Goal: Task Accomplishment & Management: Manage account settings

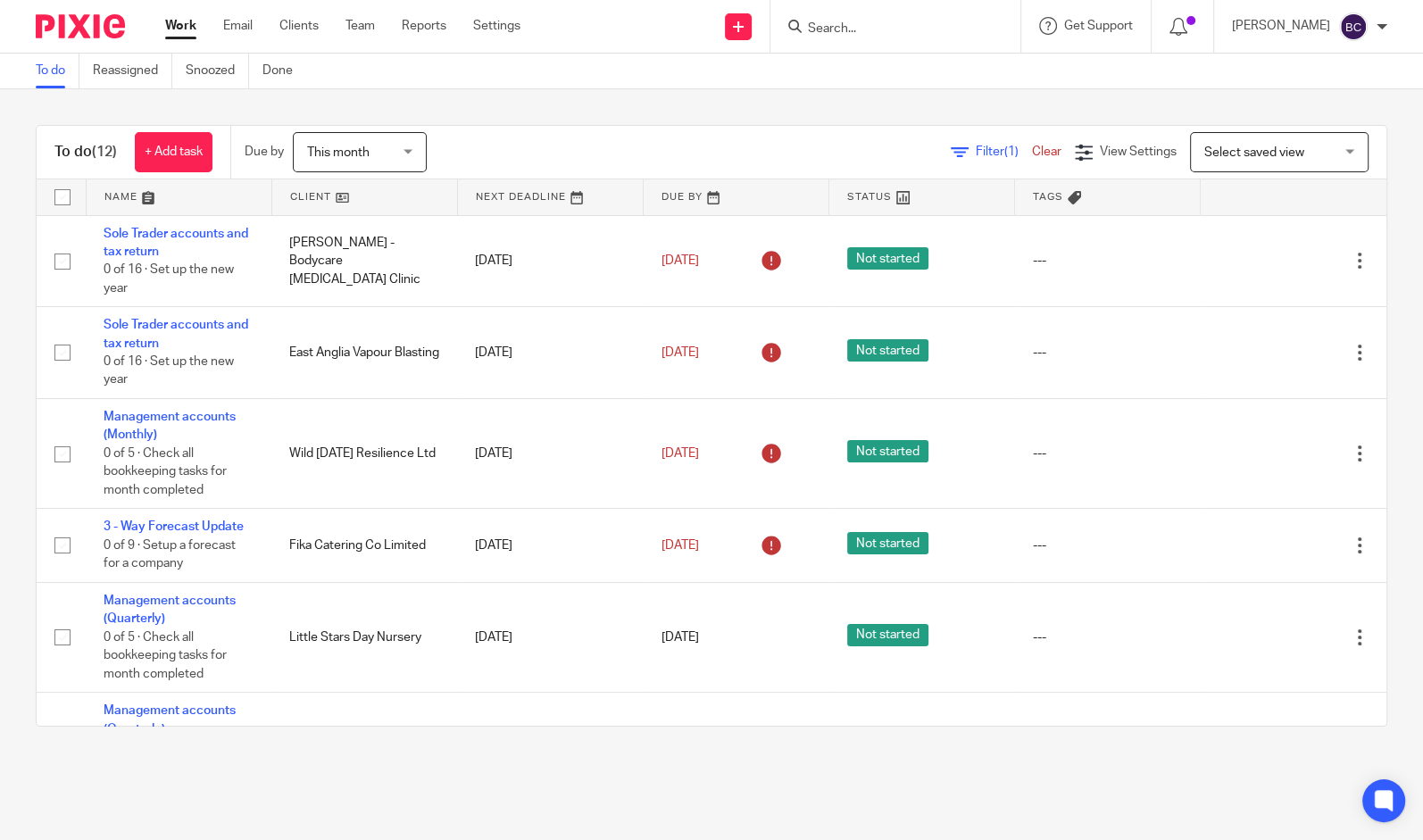
click at [895, 22] on input "Search" at bounding box center [887, 30] width 161 height 16
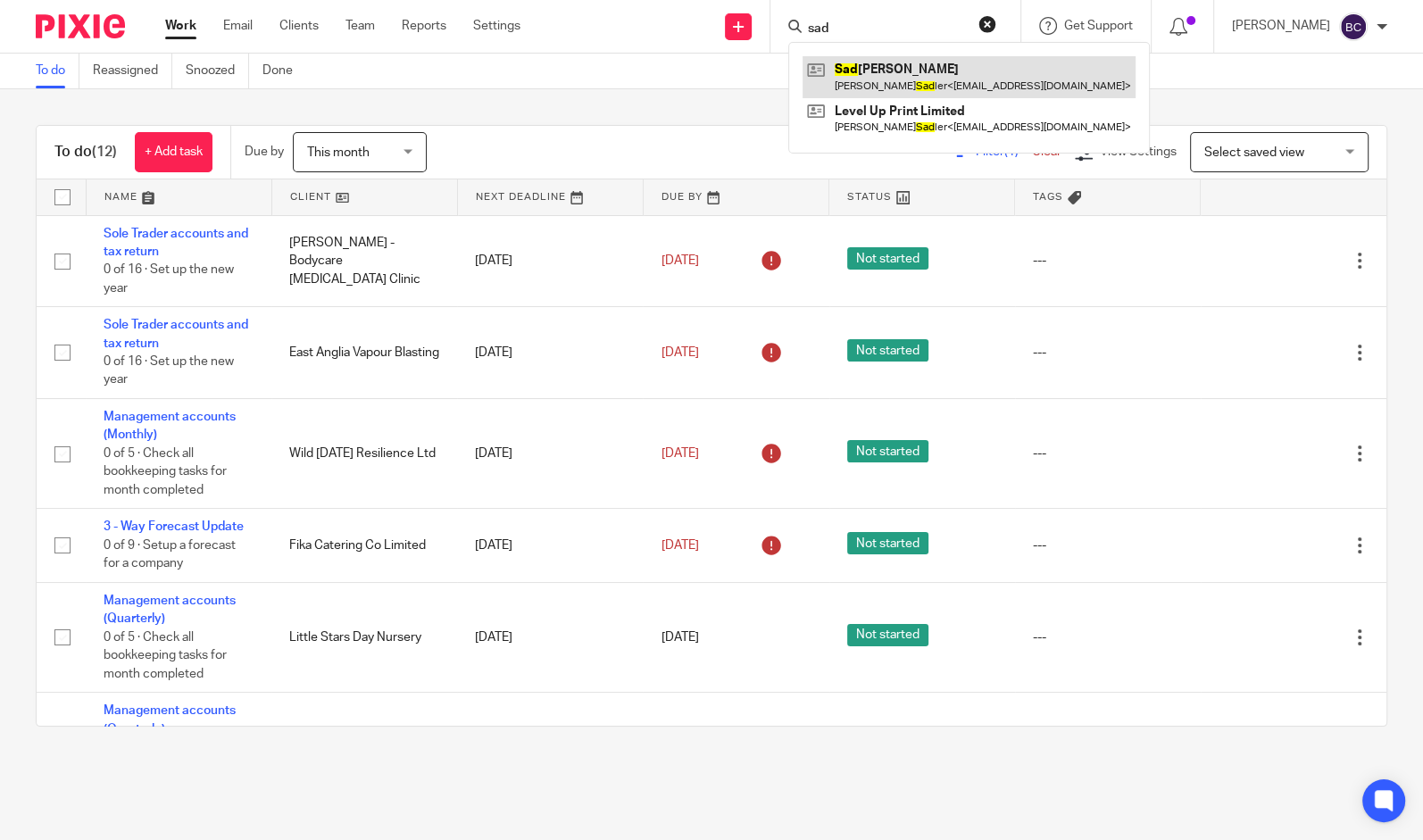
type input "sad"
click at [927, 76] on link at bounding box center [969, 76] width 333 height 41
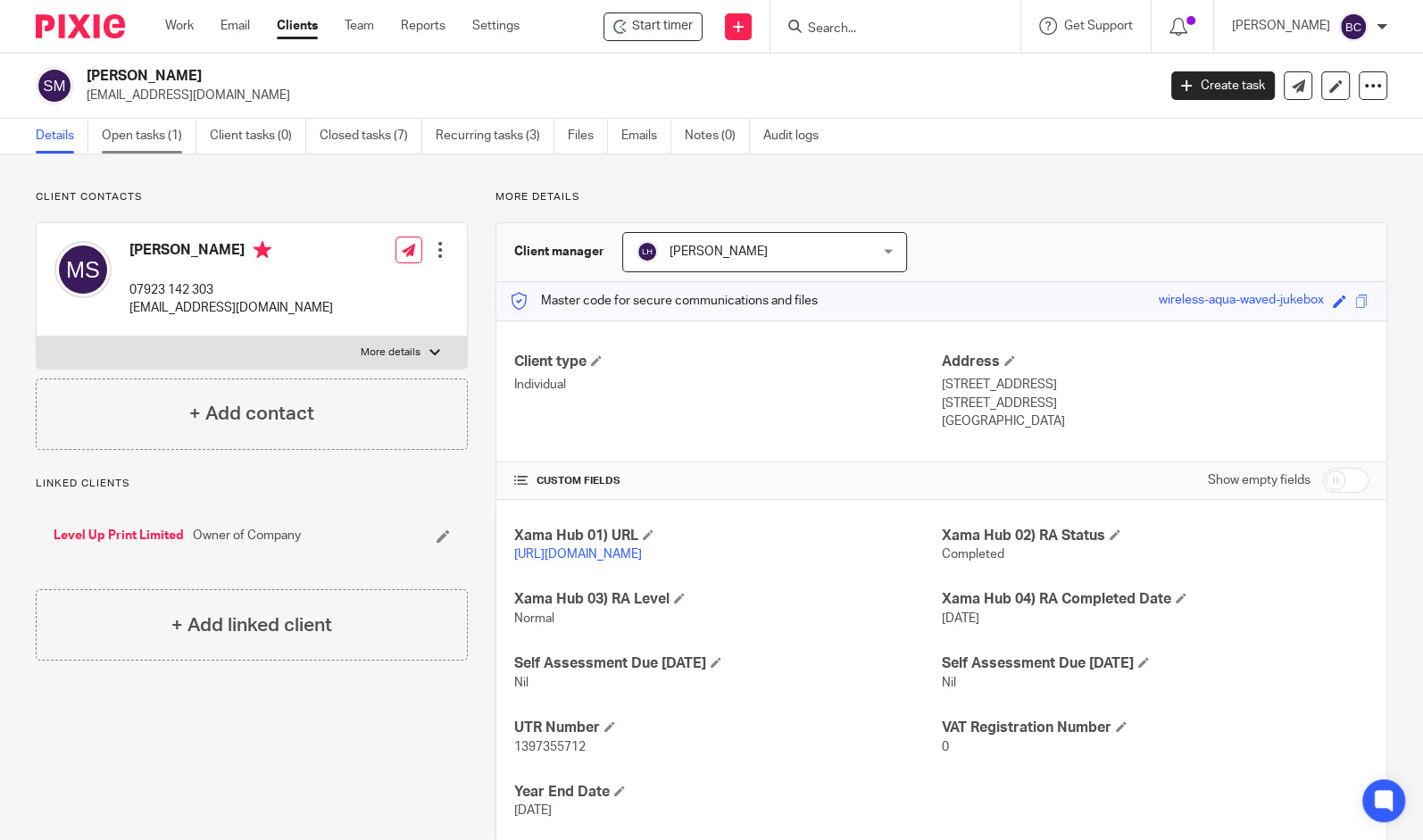
click at [159, 152] on link "Open tasks (1)" at bounding box center [149, 136] width 94 height 35
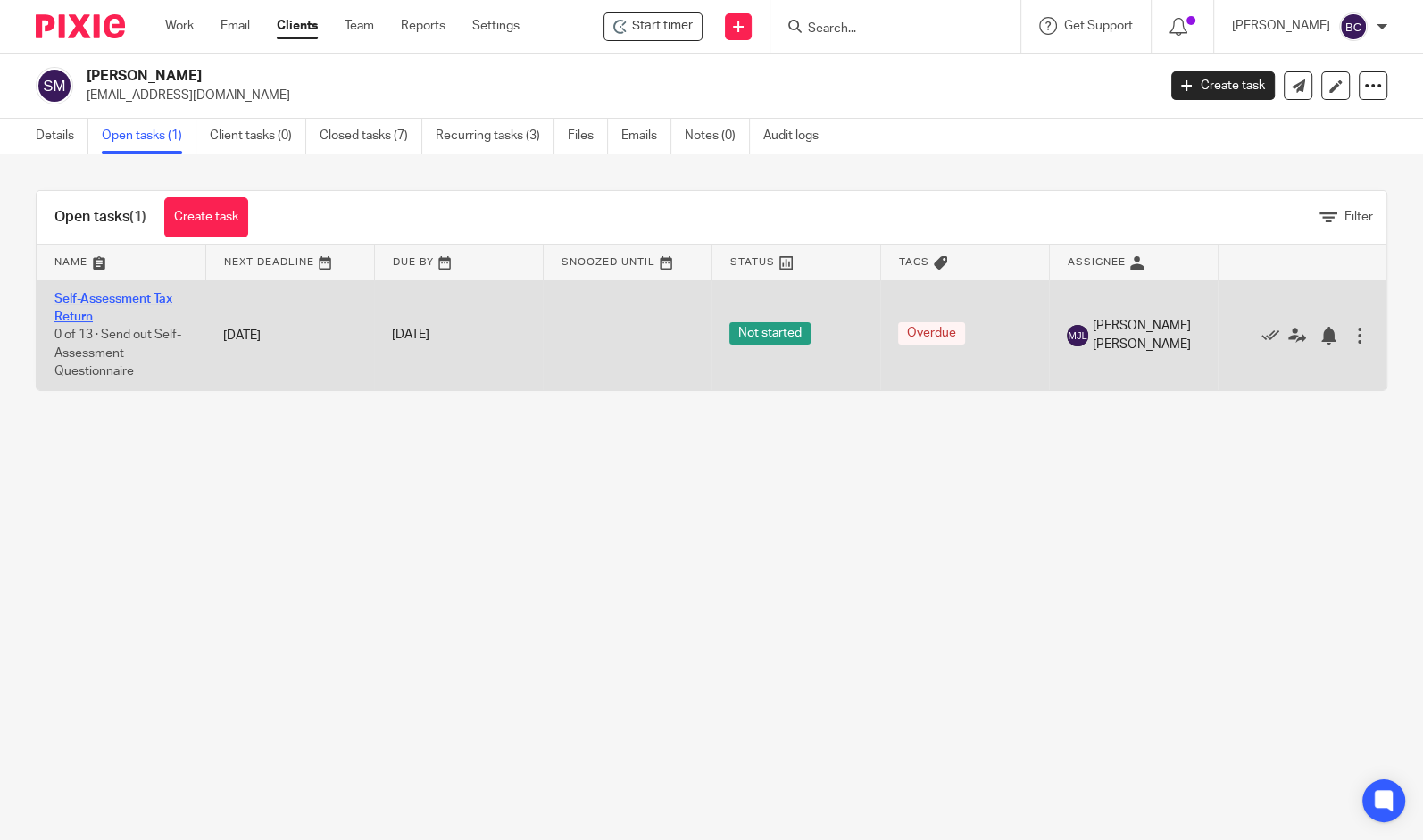
click at [106, 299] on link "Self-Assessment Tax Return" at bounding box center [113, 307] width 118 height 31
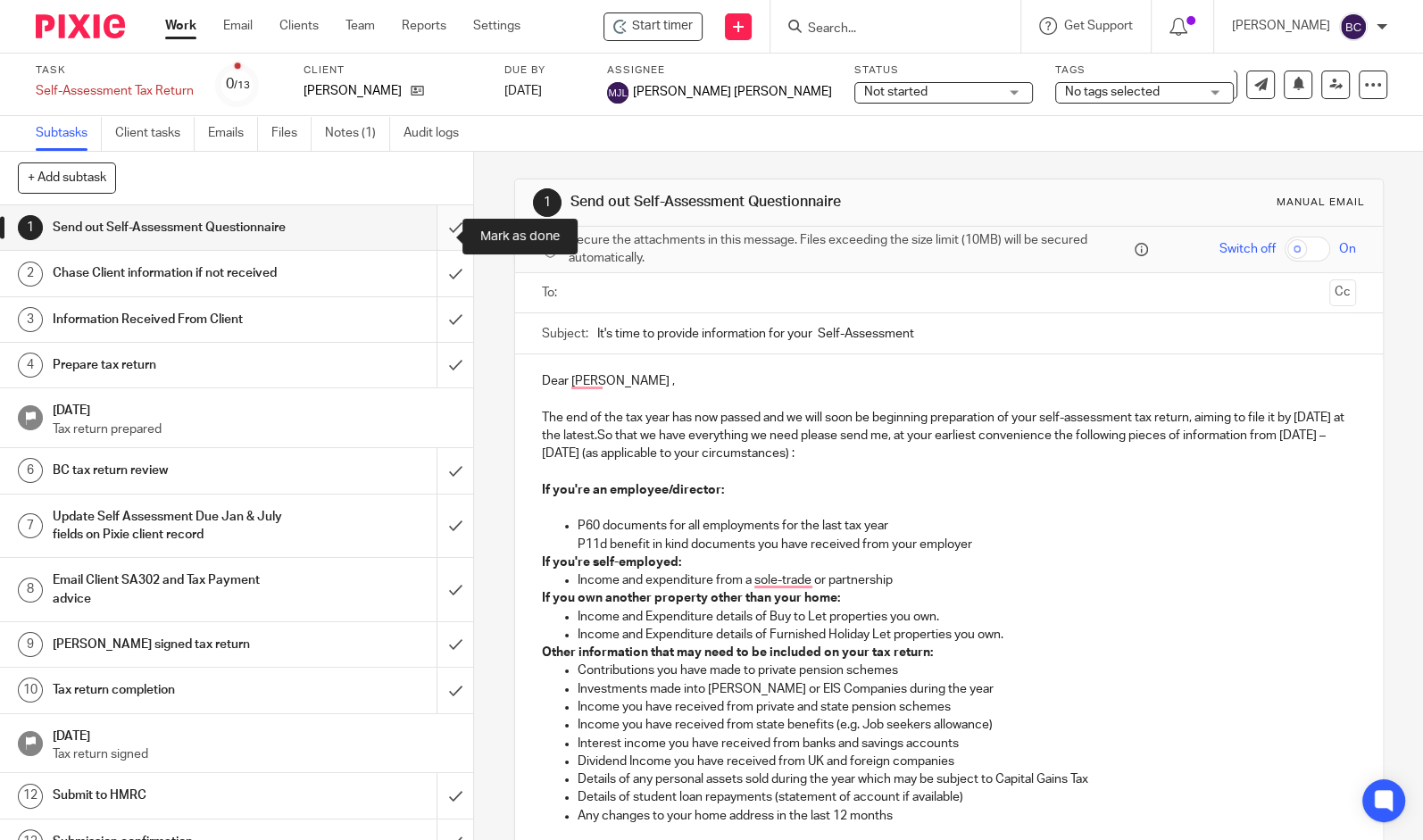
click at [441, 241] on input "submit" at bounding box center [236, 227] width 473 height 45
click at [435, 296] on input "submit" at bounding box center [236, 273] width 473 height 45
click at [432, 317] on input "submit" at bounding box center [236, 319] width 473 height 45
click at [430, 375] on input "submit" at bounding box center [236, 365] width 473 height 45
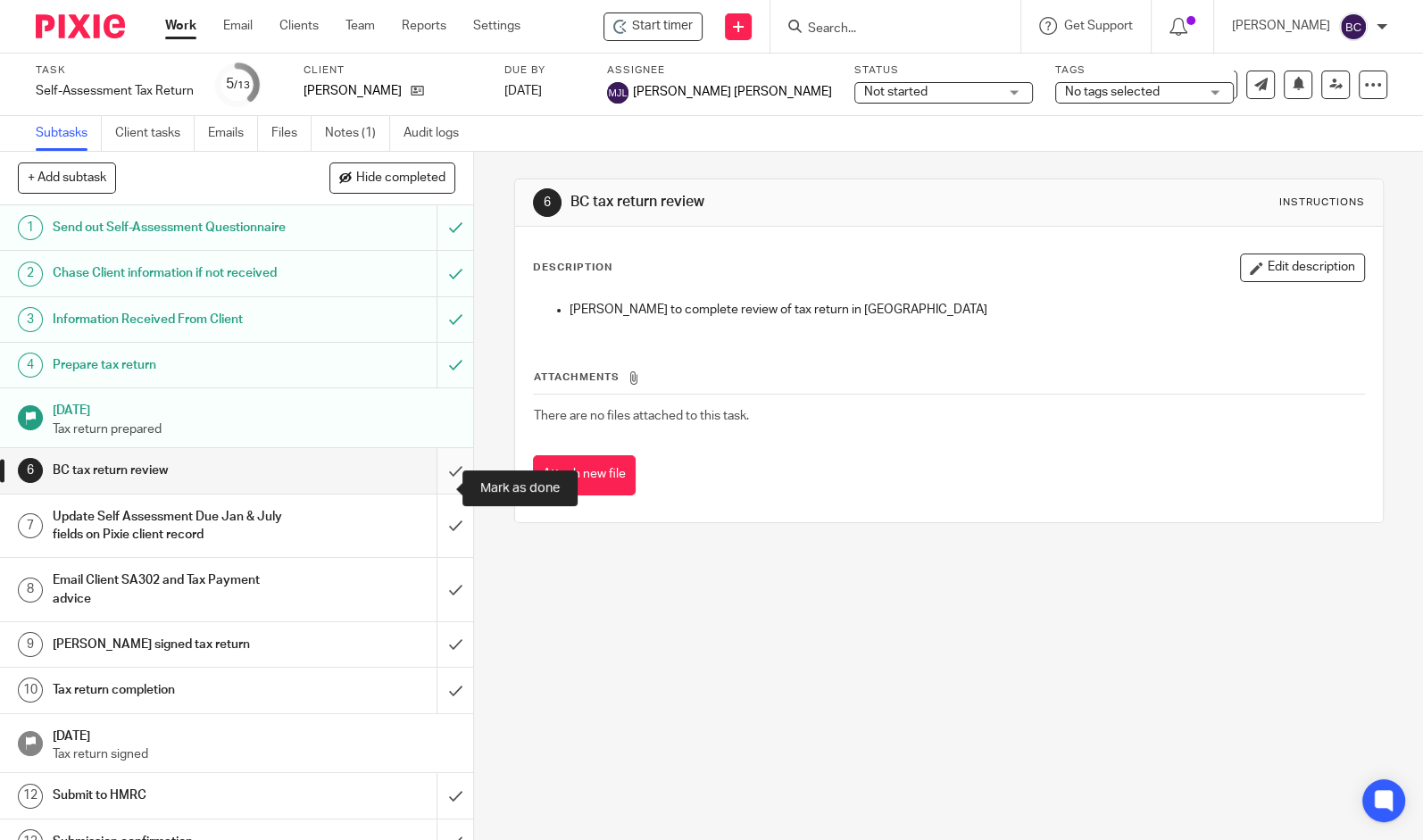
click at [433, 491] on input "submit" at bounding box center [236, 470] width 473 height 45
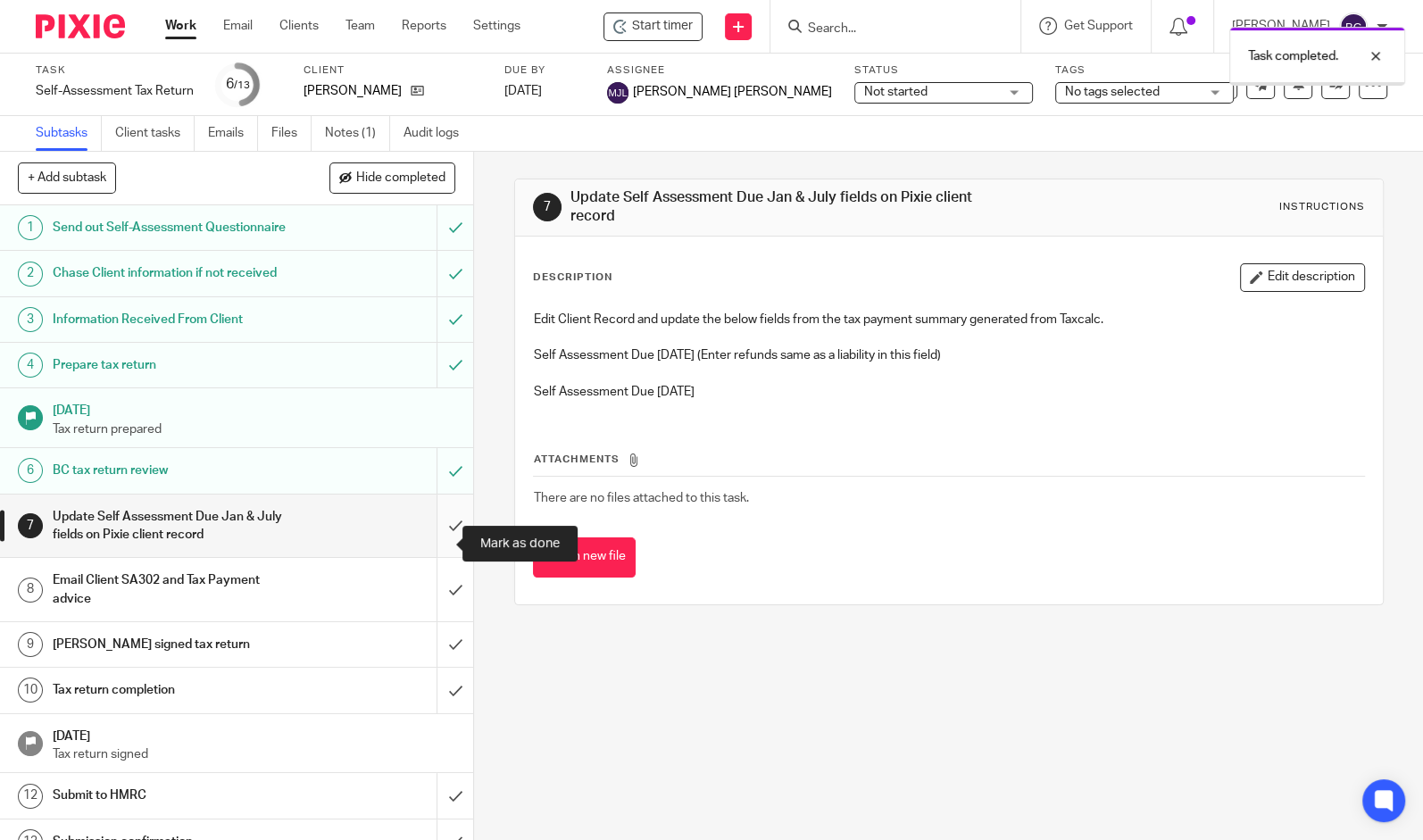
click at [436, 540] on input "submit" at bounding box center [236, 527] width 473 height 63
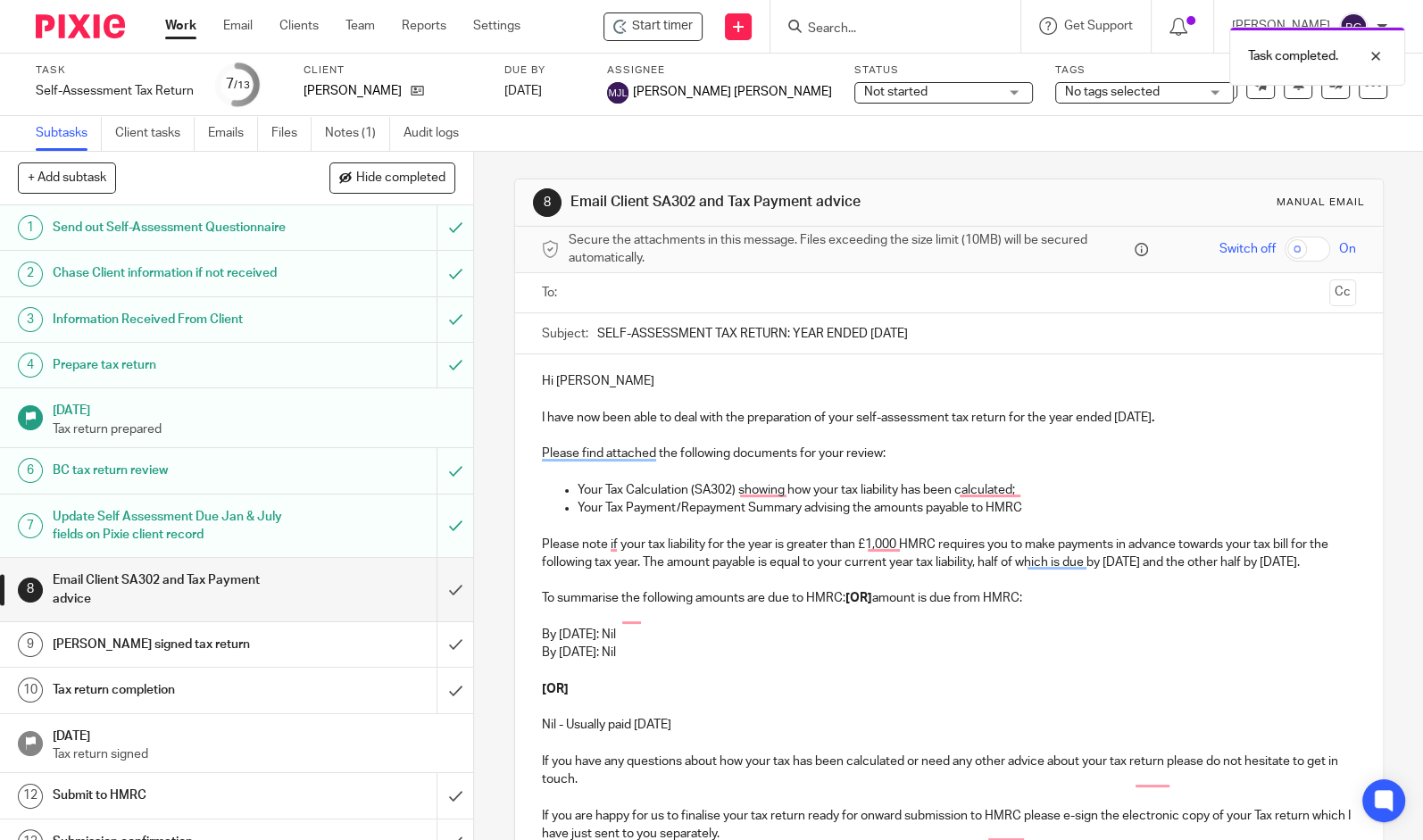
click at [602, 302] on ul at bounding box center [949, 294] width 759 height 30
click at [575, 288] on input "text" at bounding box center [948, 293] width 747 height 21
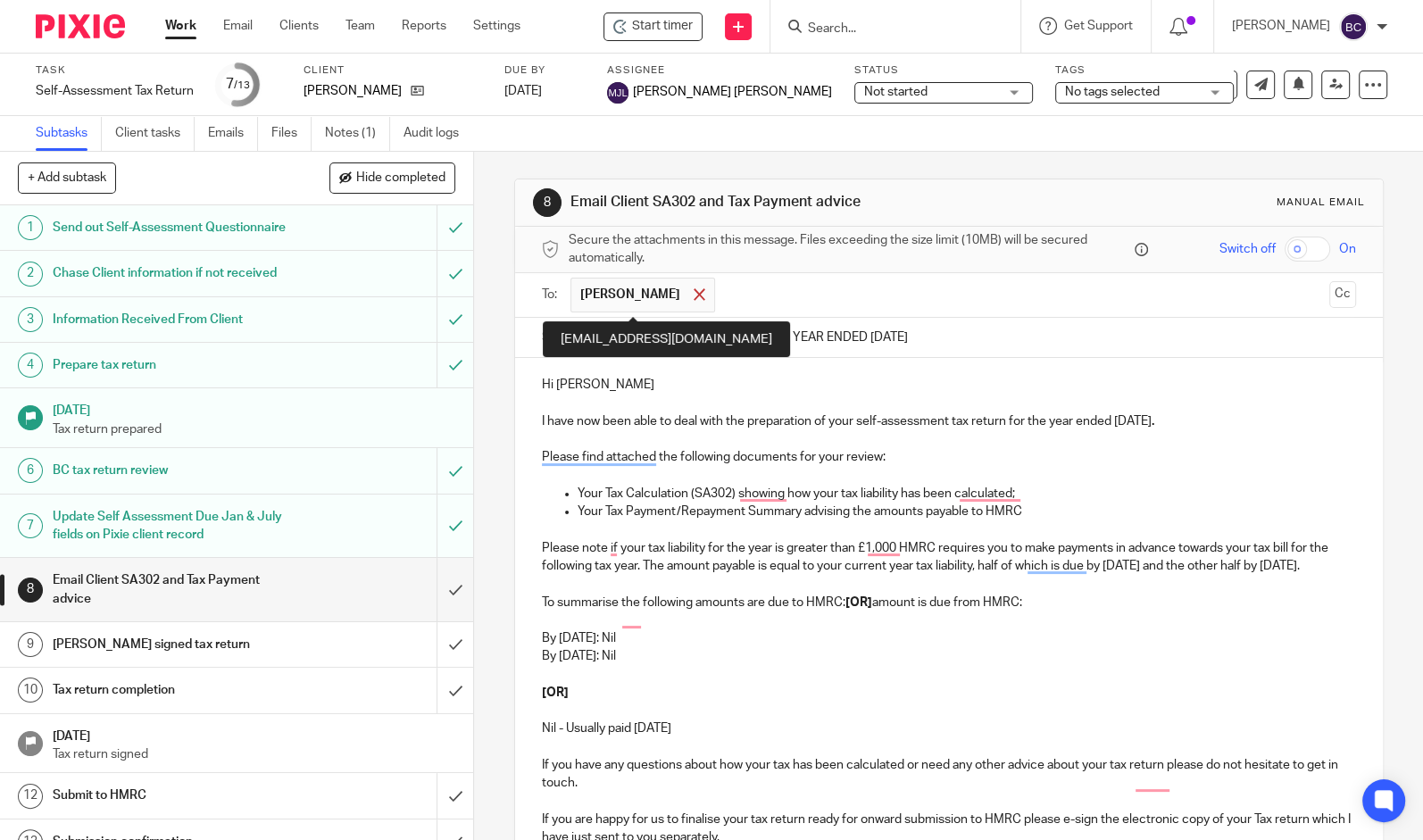
click at [693, 291] on span at bounding box center [699, 295] width 12 height 12
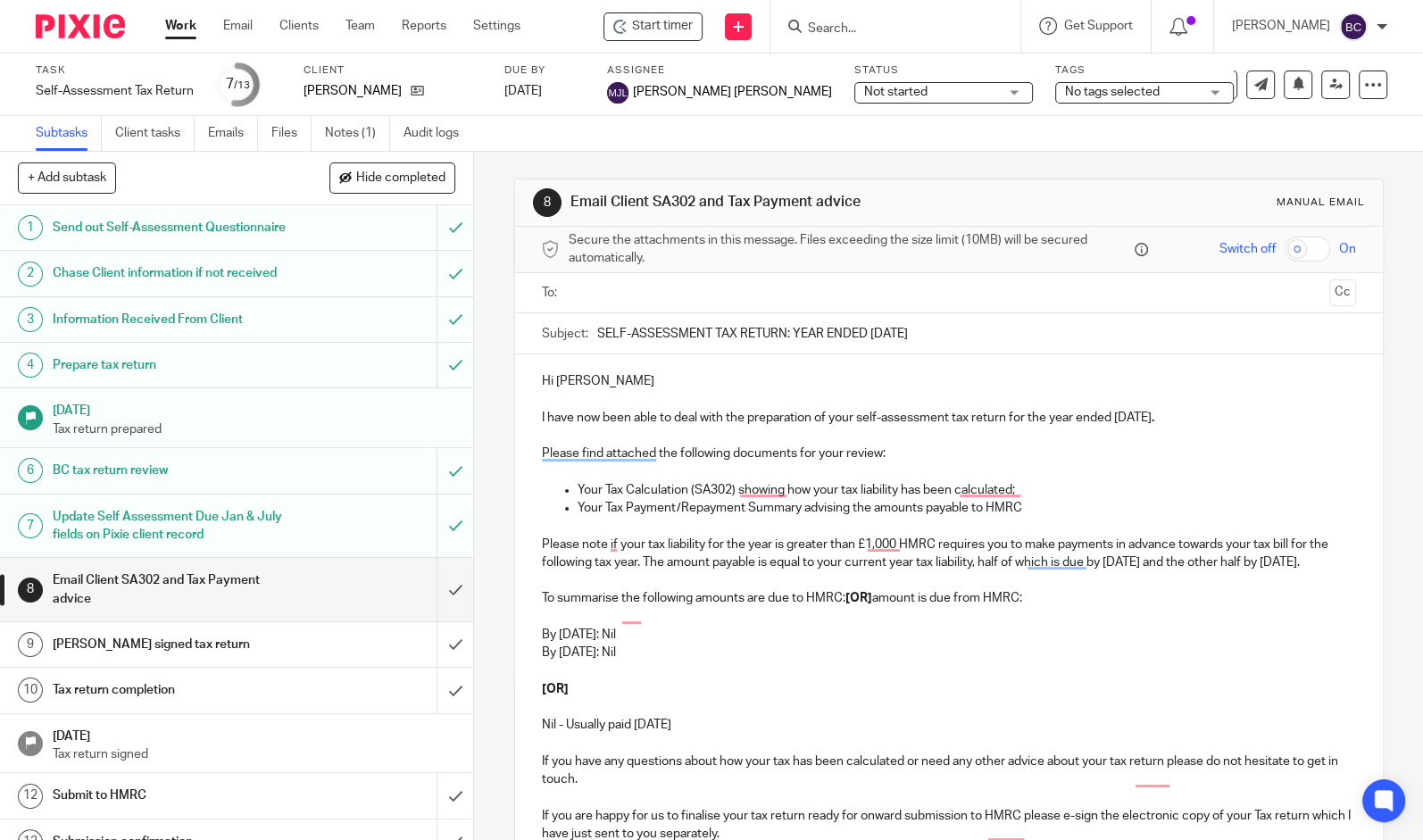
click at [656, 292] on input "text" at bounding box center [948, 293] width 747 height 21
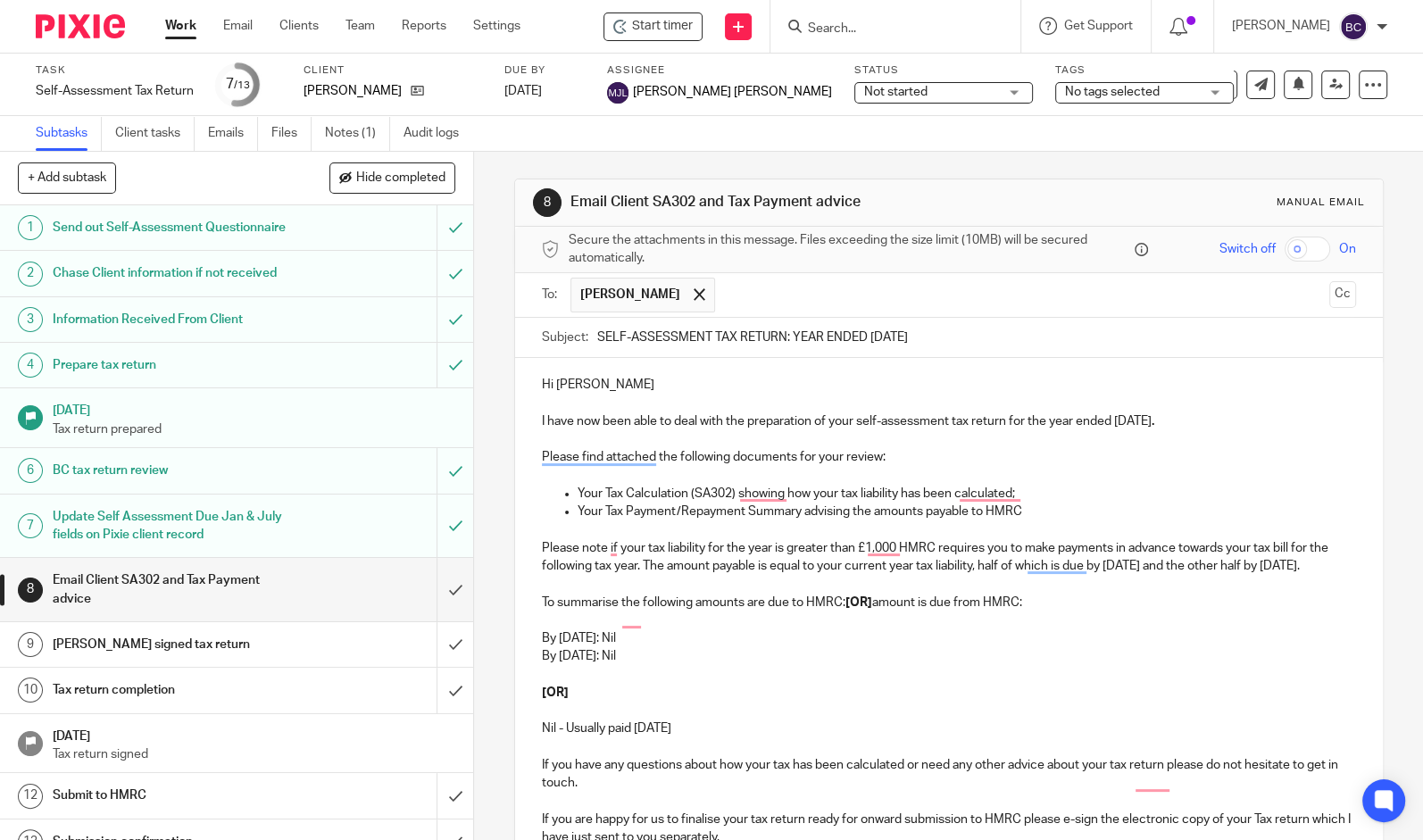
click at [936, 341] on input "SELF-ASSESSMENT TAX RETURN: YEAR ENDED 5 APRIL 2024" at bounding box center [976, 337] width 759 height 41
click at [790, 355] on input "SELF-ASSESSMENT TAX RETURN: YEAR ENDED 5 APRIL 2025" at bounding box center [976, 337] width 759 height 41
type input "SELF-ASSESSMENT TAX RETURN: YEAR ENDED 5 APRIL 2025"
click at [655, 576] on p "Please note if your tax liability for the year is greater than £1,000 HMRC requ…" at bounding box center [948, 557] width 814 height 37
drag, startPoint x: 677, startPoint y: 674, endPoint x: 610, endPoint y: 671, distance: 67.1
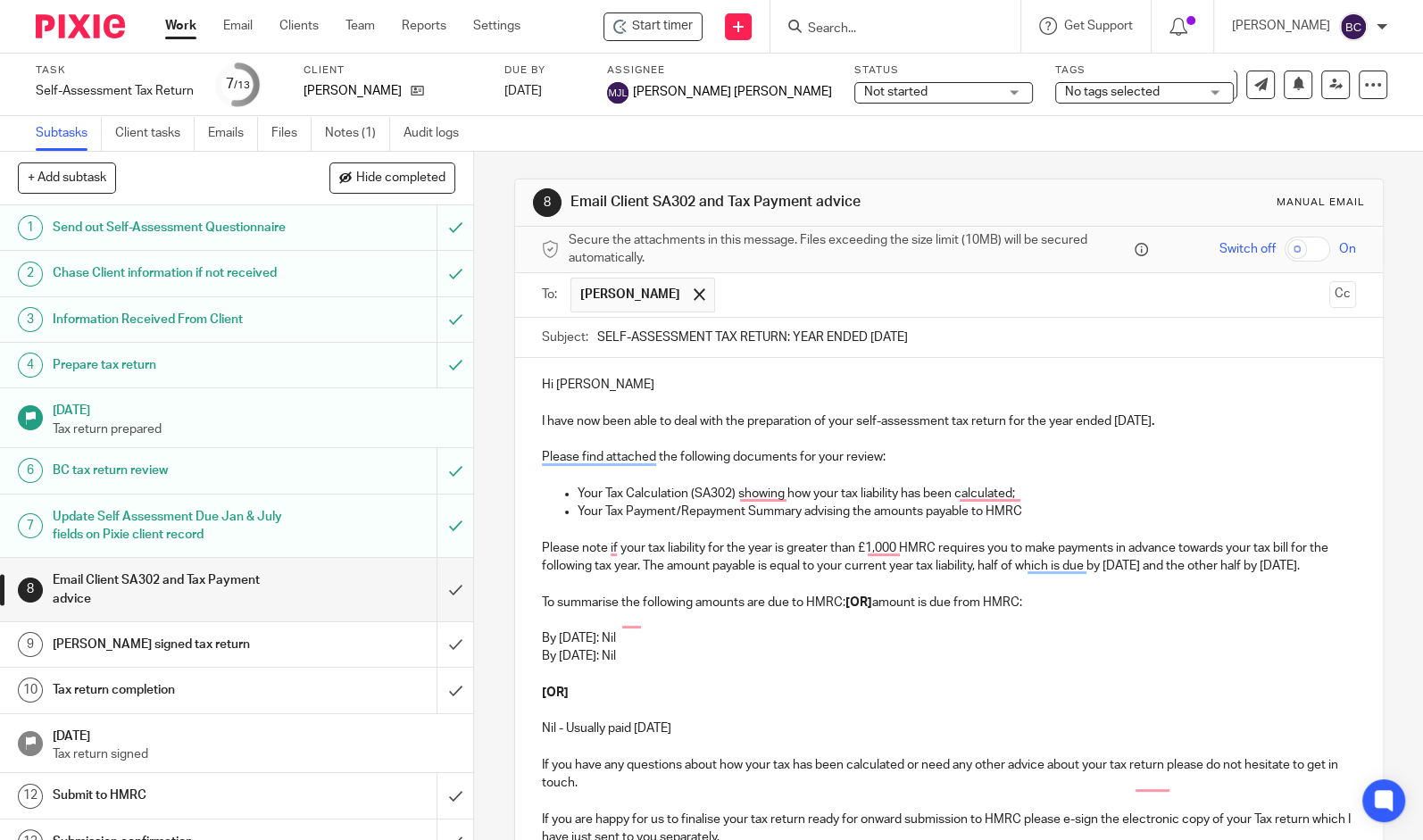
click at [610, 665] on p "By 31st July 2026: Nil" at bounding box center [948, 657] width 814 height 18
drag, startPoint x: 725, startPoint y: 741, endPoint x: 530, endPoint y: 670, distance: 207.5
click at [530, 670] on div "Hi Matt I have now been able to deal with the preparation of your self-assessme…" at bounding box center [948, 753] width 868 height 790
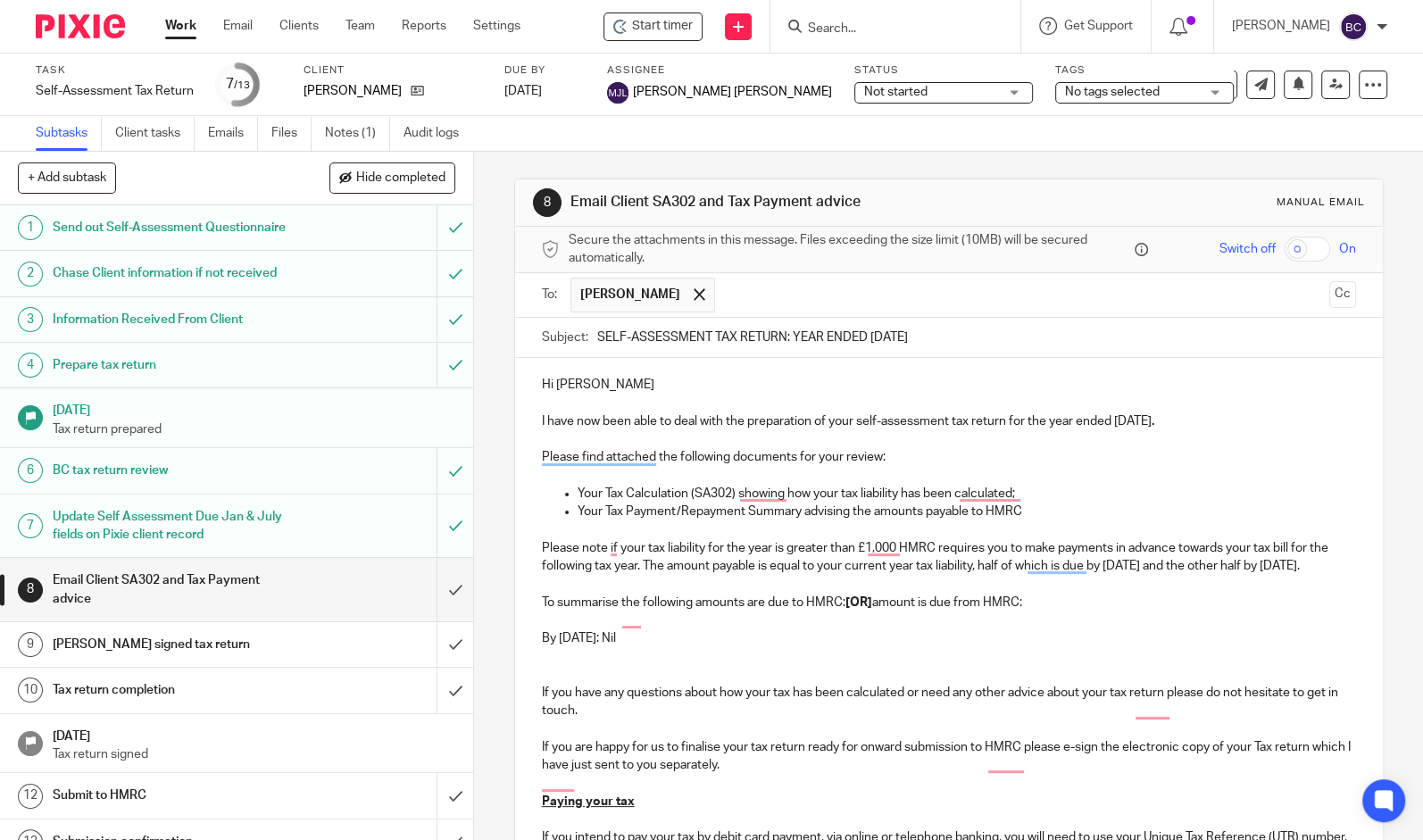
drag, startPoint x: 681, startPoint y: 648, endPoint x: 664, endPoint y: 648, distance: 17.0
click at [664, 648] on p "By 31st January 2026: Nil" at bounding box center [948, 639] width 814 height 18
click at [667, 630] on p "To enrich screen reader interactions, please activate Accessibility in Grammarl…" at bounding box center [948, 621] width 814 height 18
drag, startPoint x: 684, startPoint y: 657, endPoint x: 665, endPoint y: 656, distance: 19.0
click at [665, 648] on p "By 31st January 2026: Nil" at bounding box center [948, 639] width 814 height 18
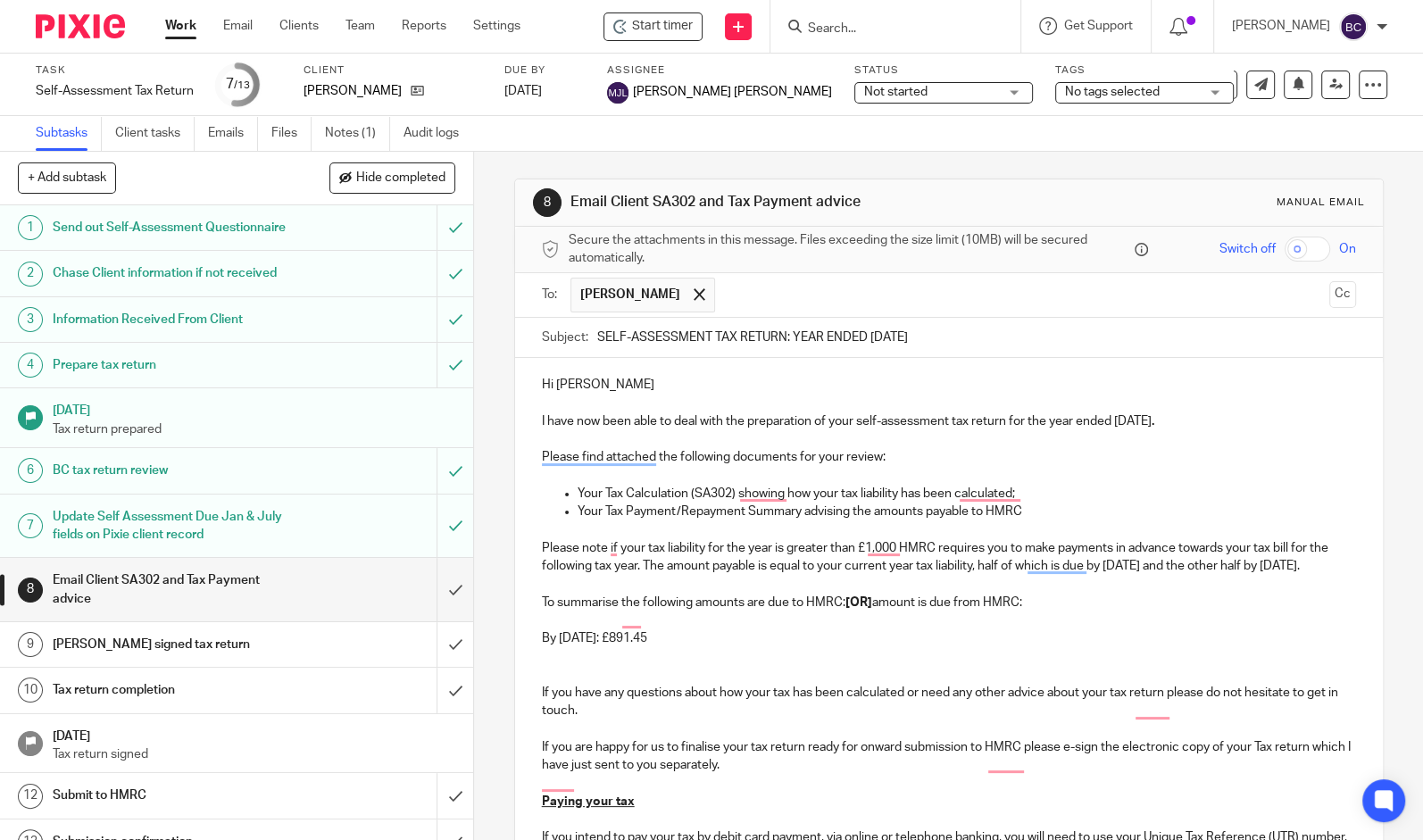
click at [814, 648] on p "By 31st January 2026: £891.45" at bounding box center [948, 639] width 814 height 18
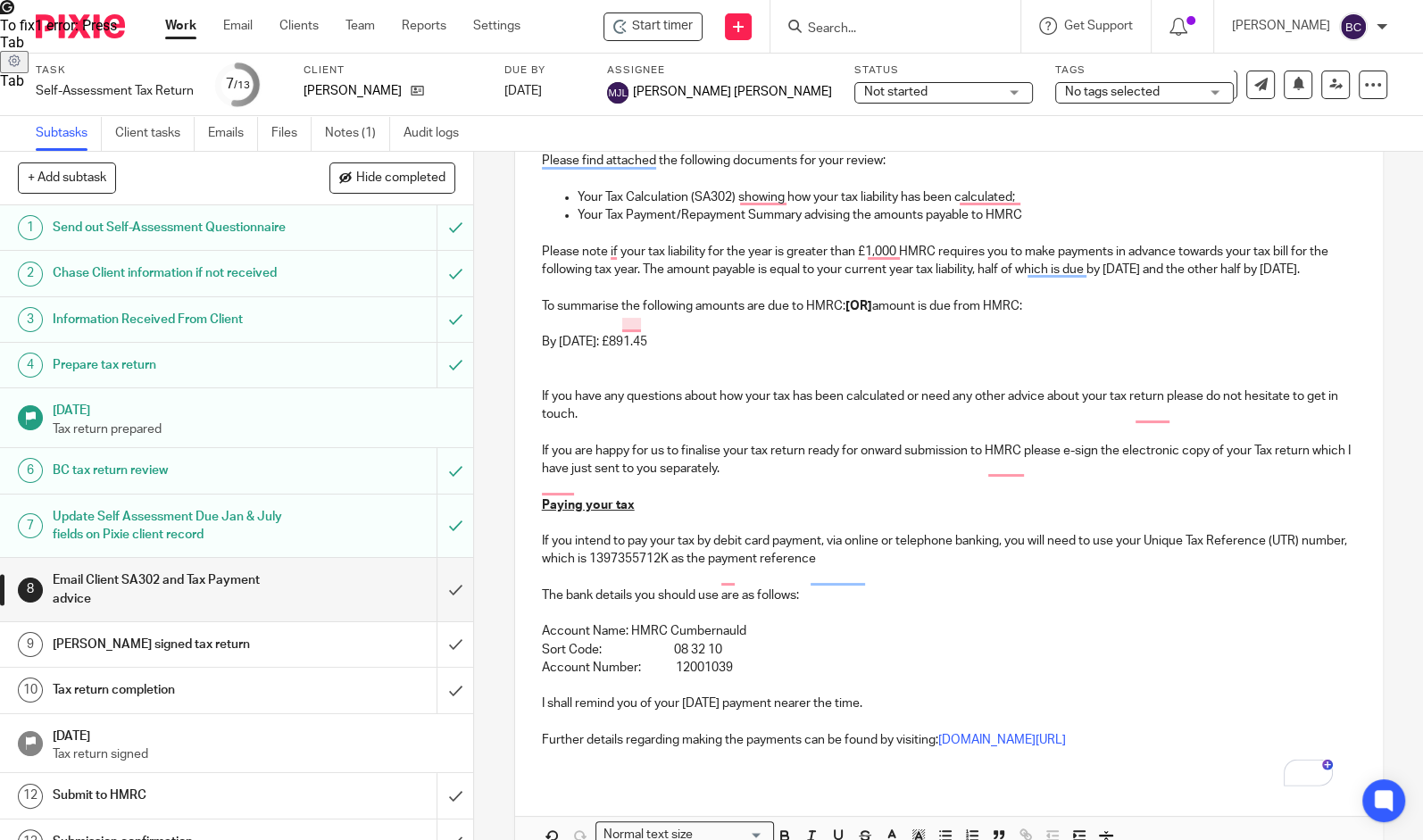
scroll to position [330, 0]
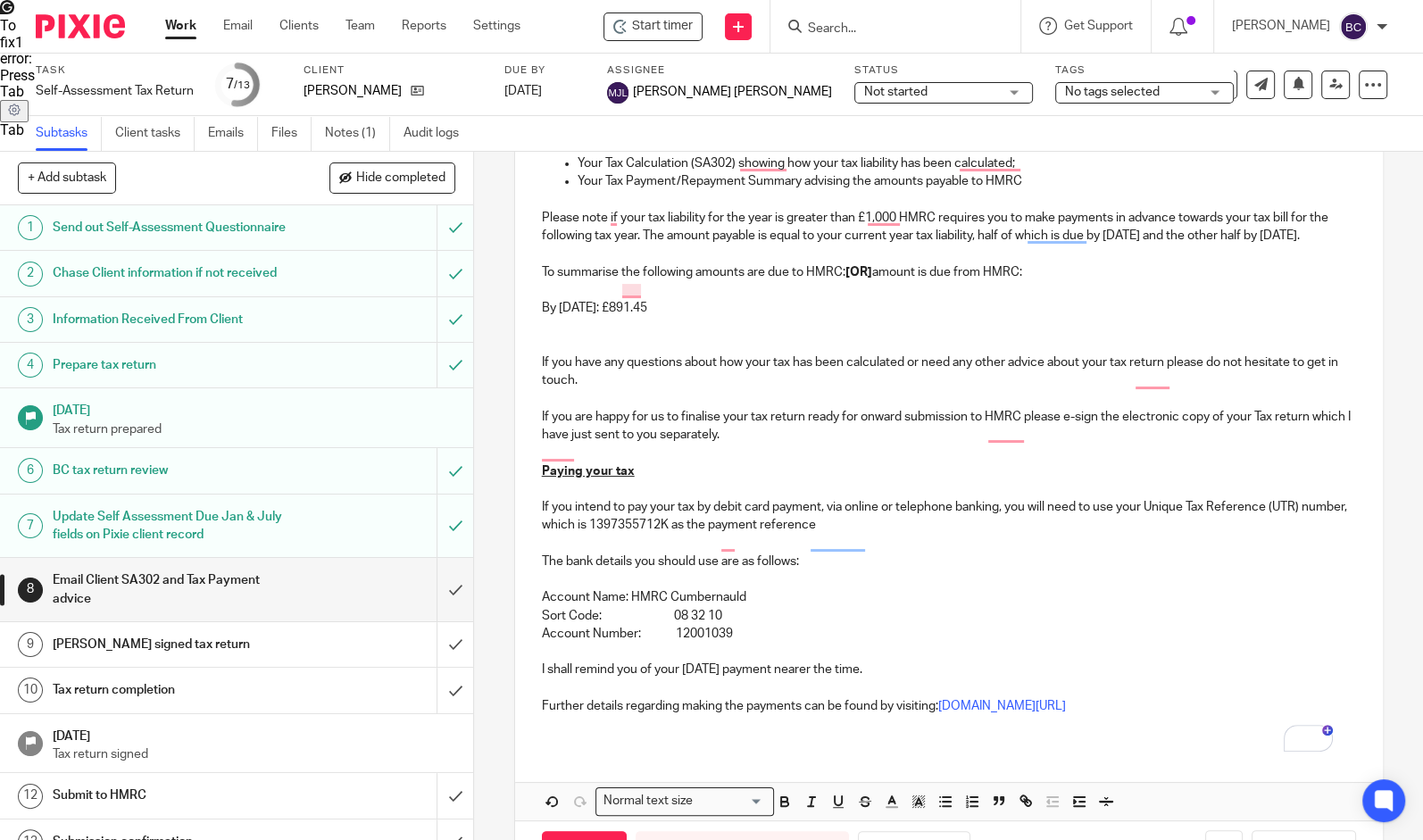
drag, startPoint x: 897, startPoint y: 689, endPoint x: 656, endPoint y: 674, distance: 241.5
click at [656, 674] on div "Hi Matt I have now been able to deal with the preparation of your self-assessme…" at bounding box center [948, 387] width 868 height 719
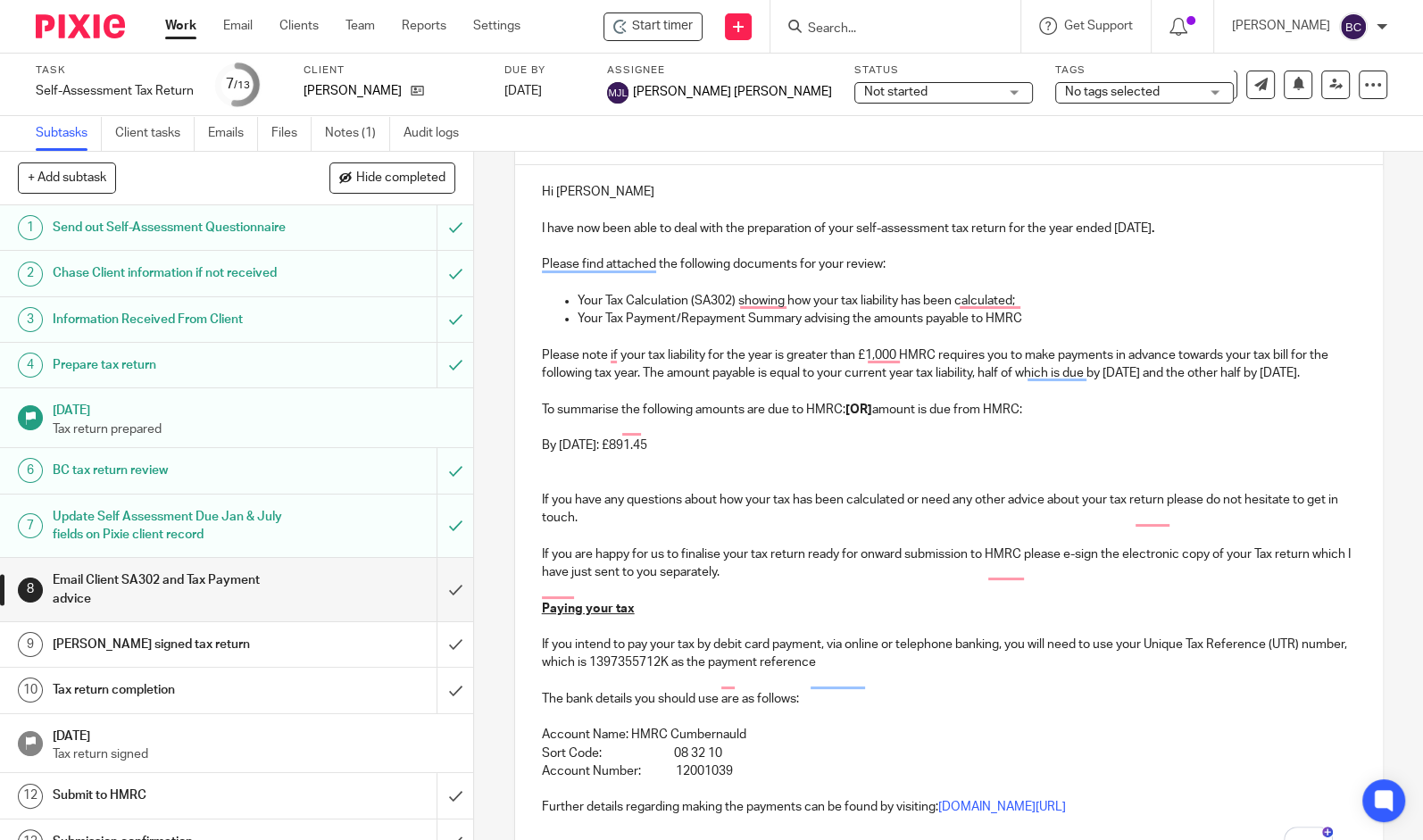
scroll to position [165, 0]
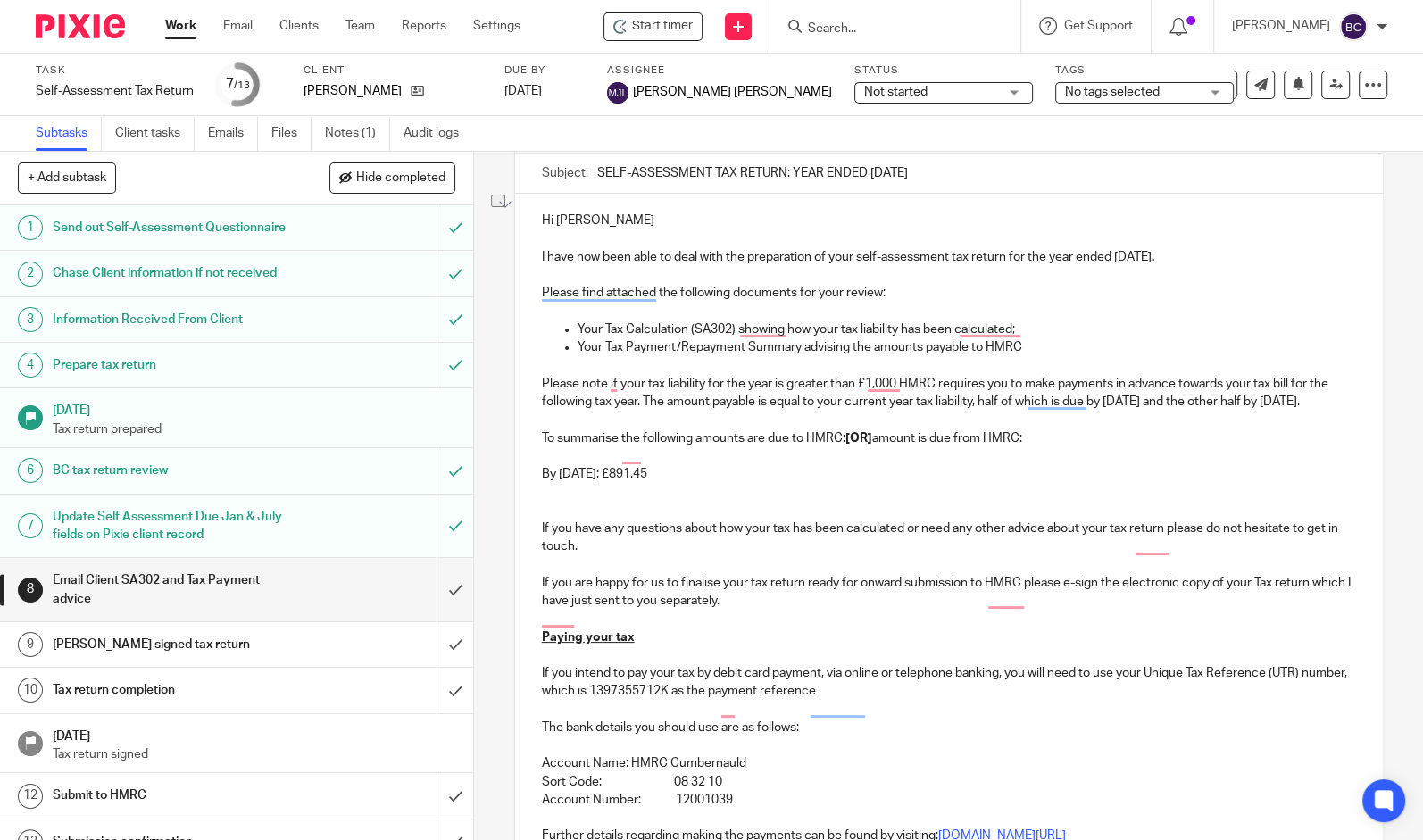
drag, startPoint x: 843, startPoint y: 457, endPoint x: 1024, endPoint y: 463, distance: 181.1
click at [1024, 463] on div "Hi Matt I have now been able to deal with the preparation of your self-assessme…" at bounding box center [948, 535] width 868 height 683
drag, startPoint x: 535, startPoint y: 489, endPoint x: 711, endPoint y: 486, distance: 176.0
click at [711, 483] on p "By 31st January 2026: £891.45" at bounding box center [948, 474] width 814 height 18
drag, startPoint x: 666, startPoint y: 487, endPoint x: 821, endPoint y: 482, distance: 155.1
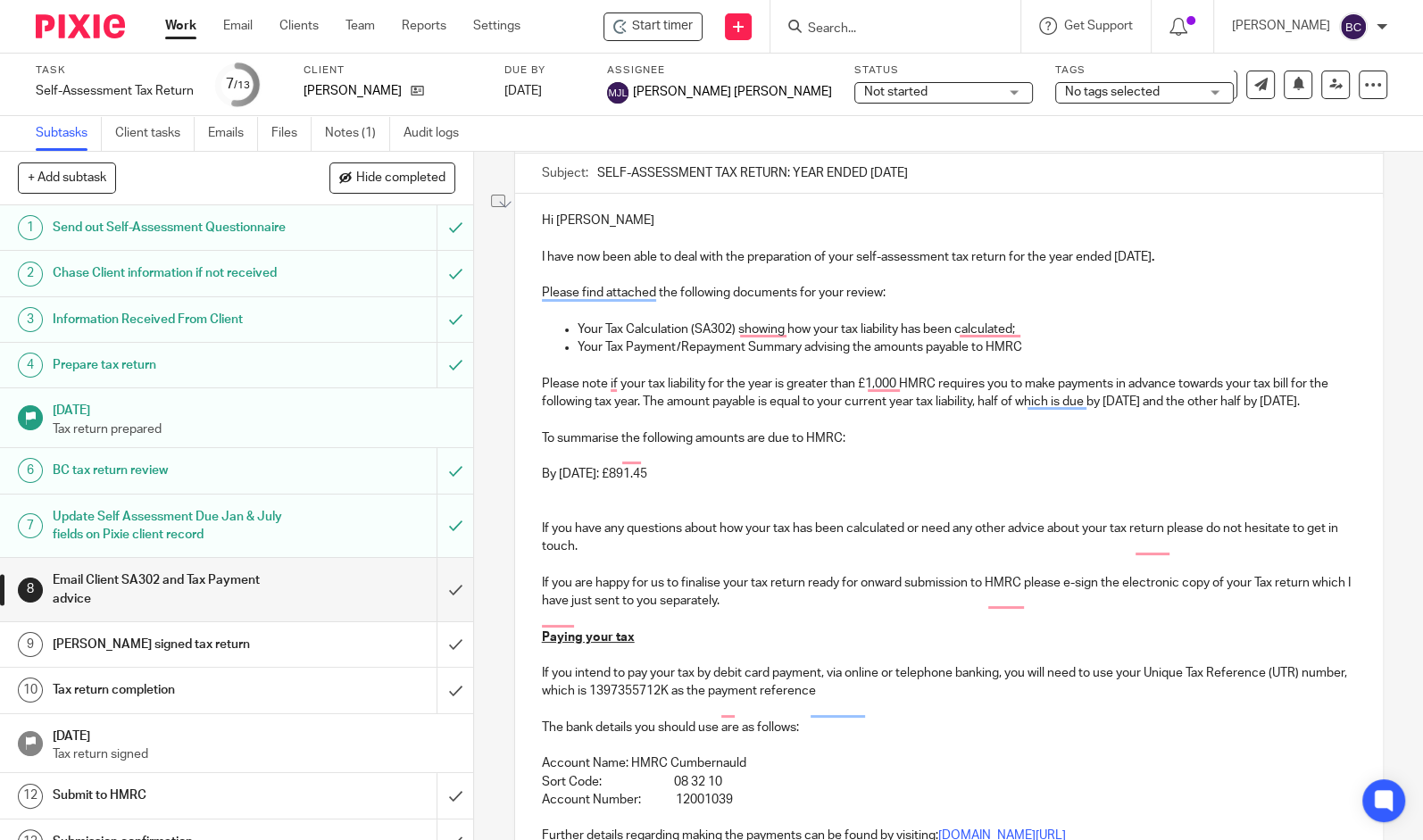
click at [821, 482] on div "Hi Matt I have now been able to deal with the preparation of your self-assessme…" at bounding box center [948, 535] width 868 height 683
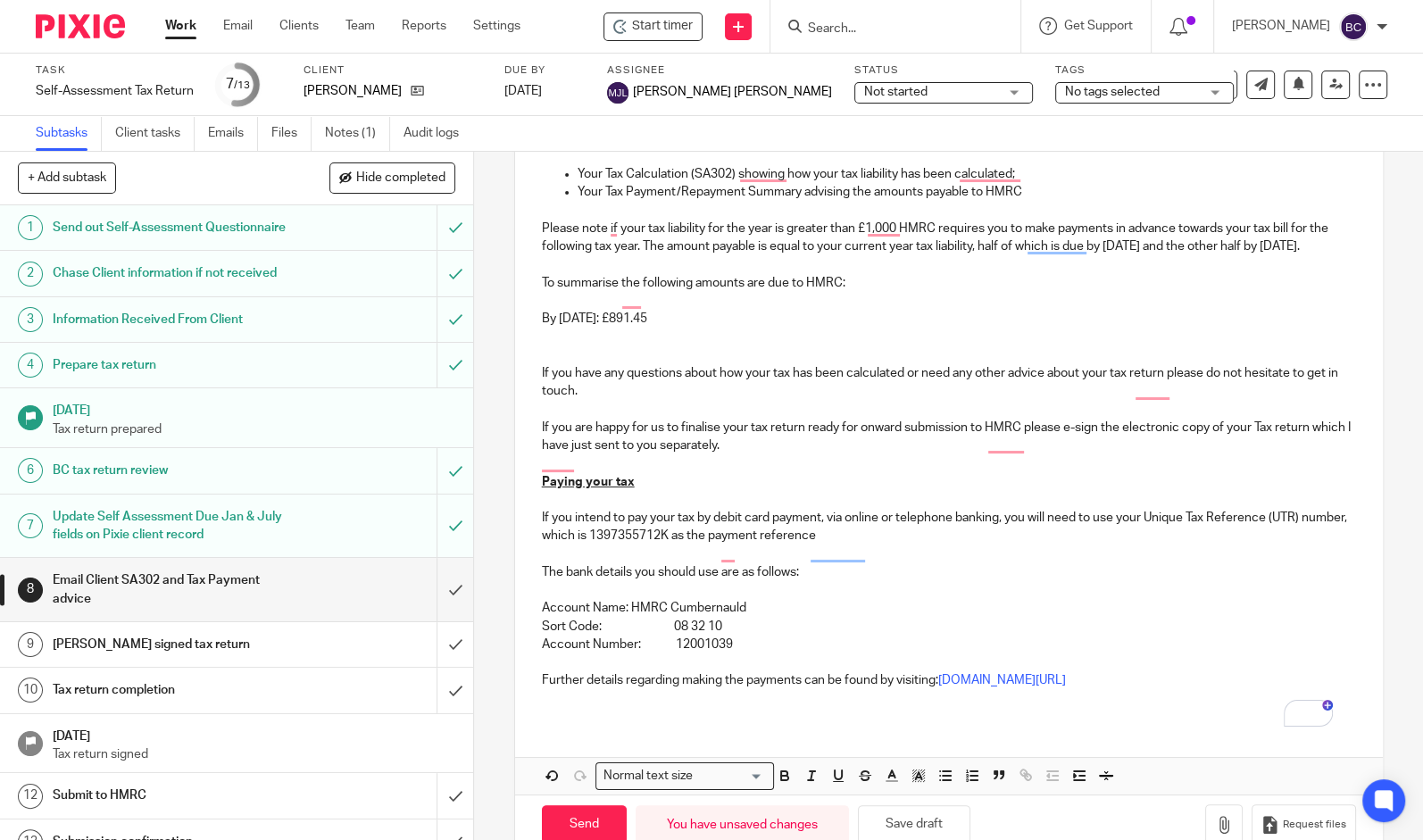
scroll to position [378, 0]
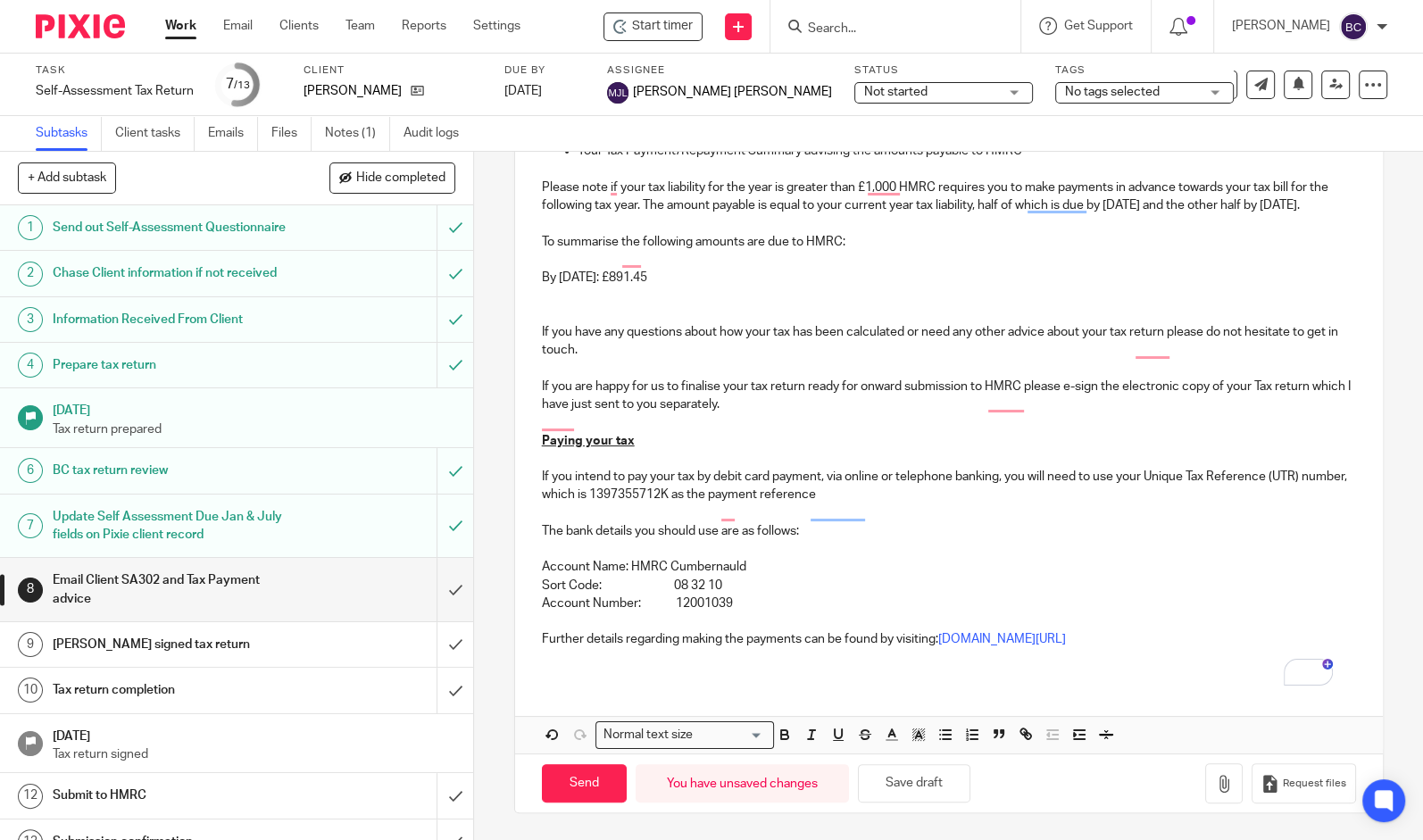
drag, startPoint x: 538, startPoint y: 275, endPoint x: 708, endPoint y: 284, distance: 170.2
click at [708, 284] on p "By 31st January 2026: £891.45" at bounding box center [948, 278] width 814 height 18
click at [780, 730] on icon "button" at bounding box center [784, 735] width 16 height 16
click at [823, 339] on p "If you have any questions about how your tax has been calculated or need any ot…" at bounding box center [948, 341] width 814 height 37
click at [706, 313] on p "To enrich screen reader interactions, please activate Accessibility in Grammarl…" at bounding box center [948, 314] width 814 height 18
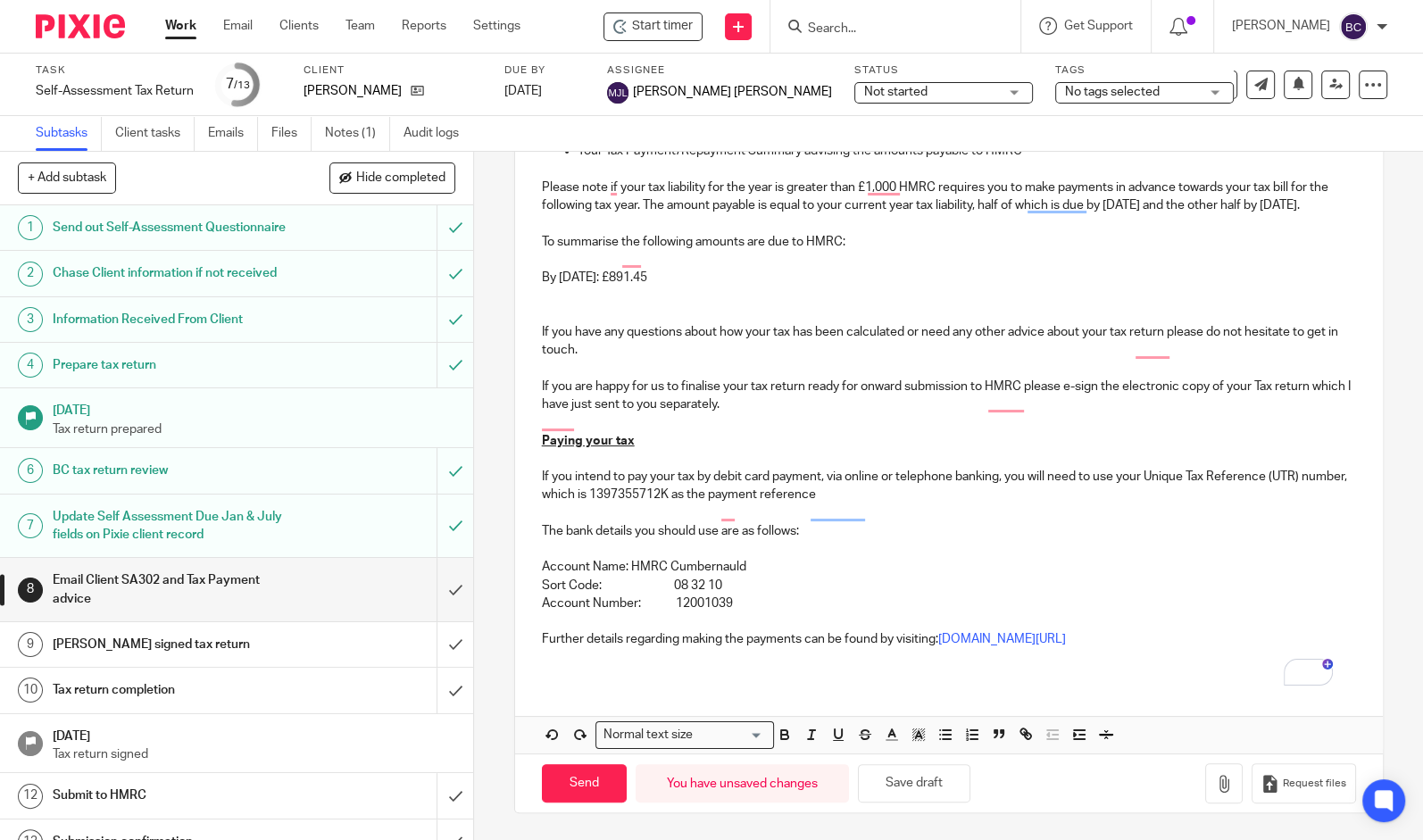
drag, startPoint x: 711, startPoint y: 272, endPoint x: 663, endPoint y: 272, distance: 48.0
click at [663, 272] on p "By 31st January 2026: £891.45" at bounding box center [948, 278] width 814 height 18
click at [778, 733] on icon "button" at bounding box center [784, 735] width 16 height 16
click at [828, 496] on p "If you intend to pay your tax by debit card payment, via online or telephone ba…" at bounding box center [948, 486] width 814 height 37
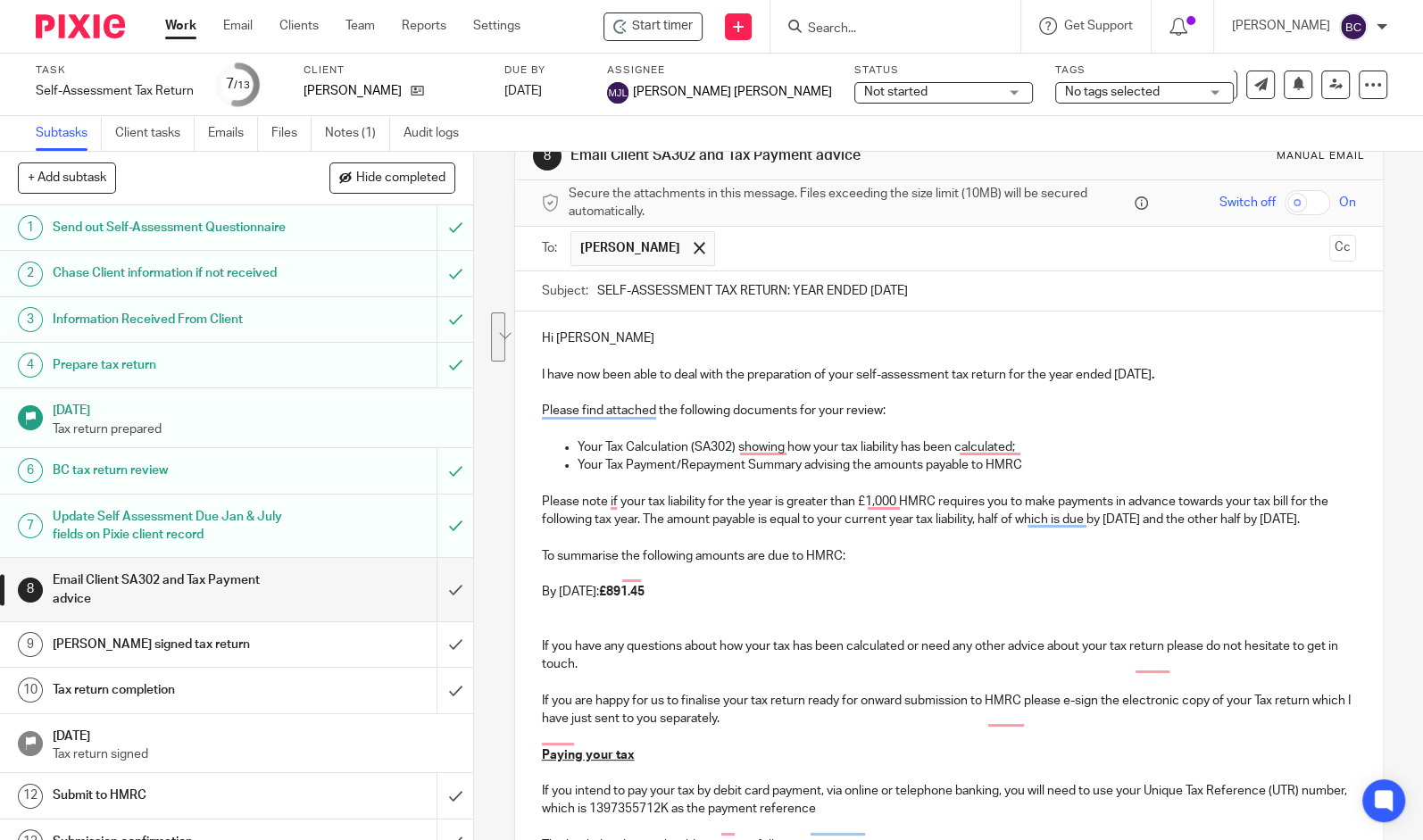
drag, startPoint x: 700, startPoint y: 542, endPoint x: 537, endPoint y: 495, distance: 169.6
click at [541, 495] on p "Please note if your tax liability for the year is greater than £1,000 HMRC requ…" at bounding box center [948, 511] width 814 height 37
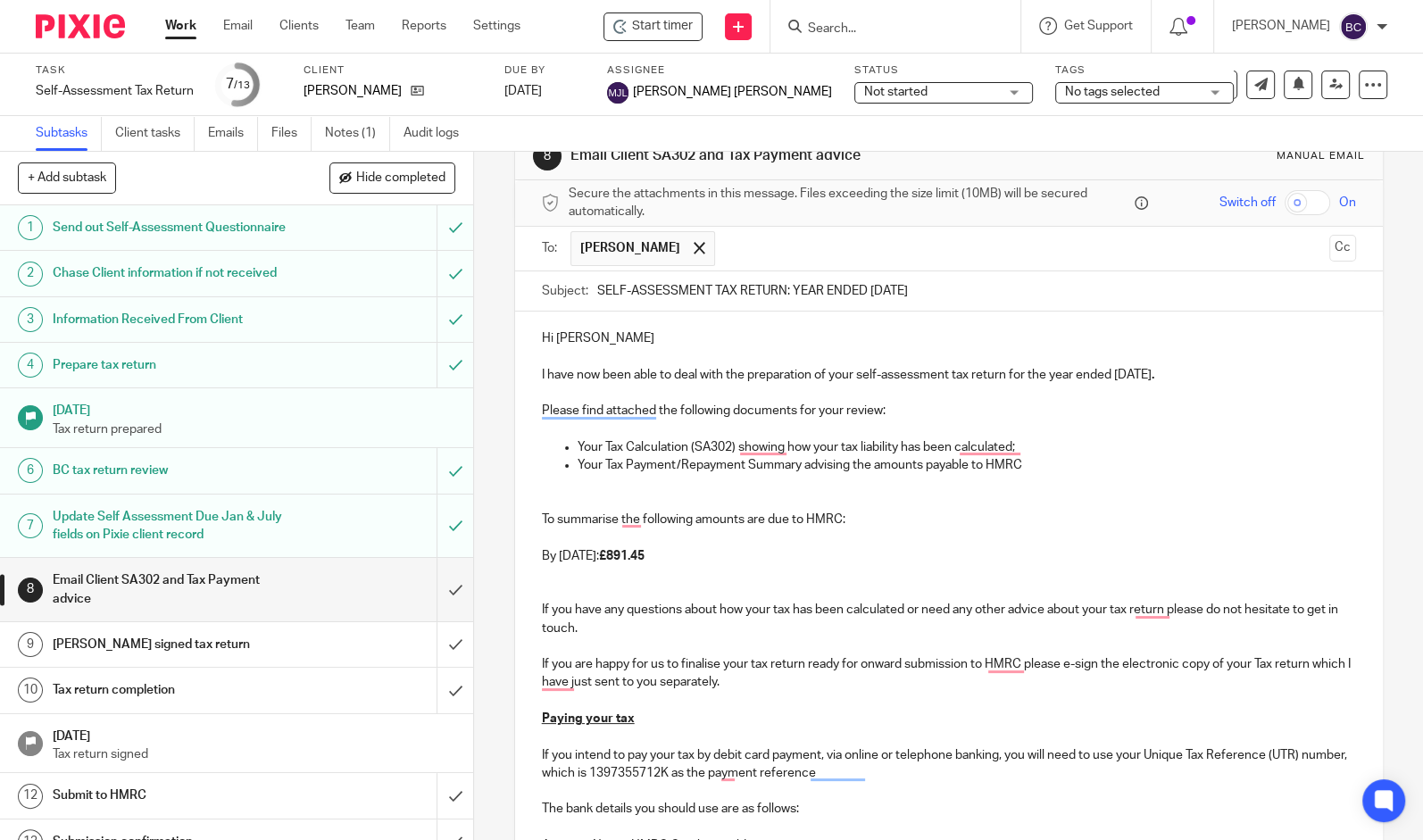
click at [1100, 506] on p "To enrich screen reader interactions, please activate Accessibility in Grammarl…" at bounding box center [948, 502] width 814 height 18
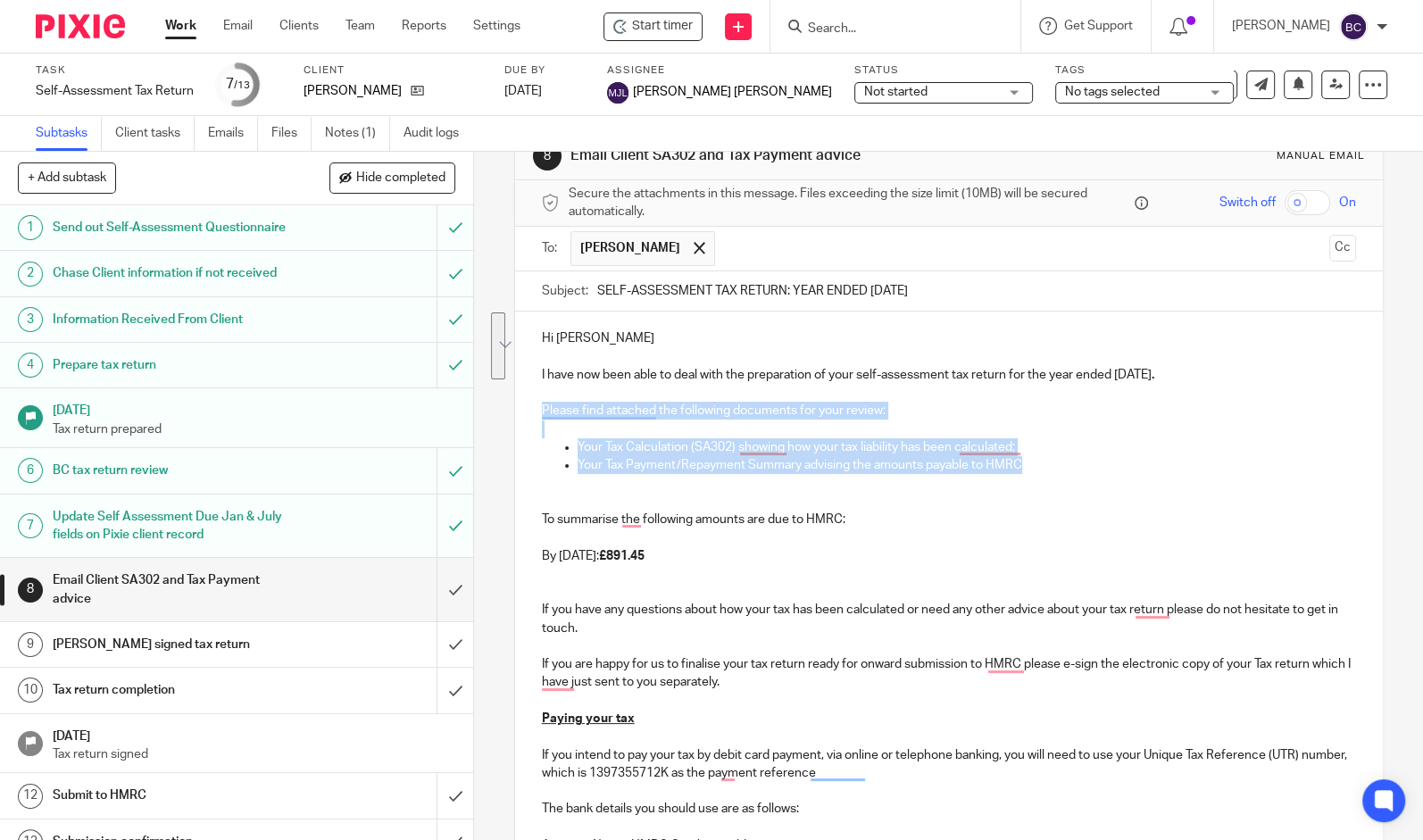
drag, startPoint x: 988, startPoint y: 456, endPoint x: 529, endPoint y: 408, distance: 461.5
click at [529, 408] on div "Hi Matt I have now been able to deal with the preparation of your self-assessme…" at bounding box center [948, 635] width 868 height 647
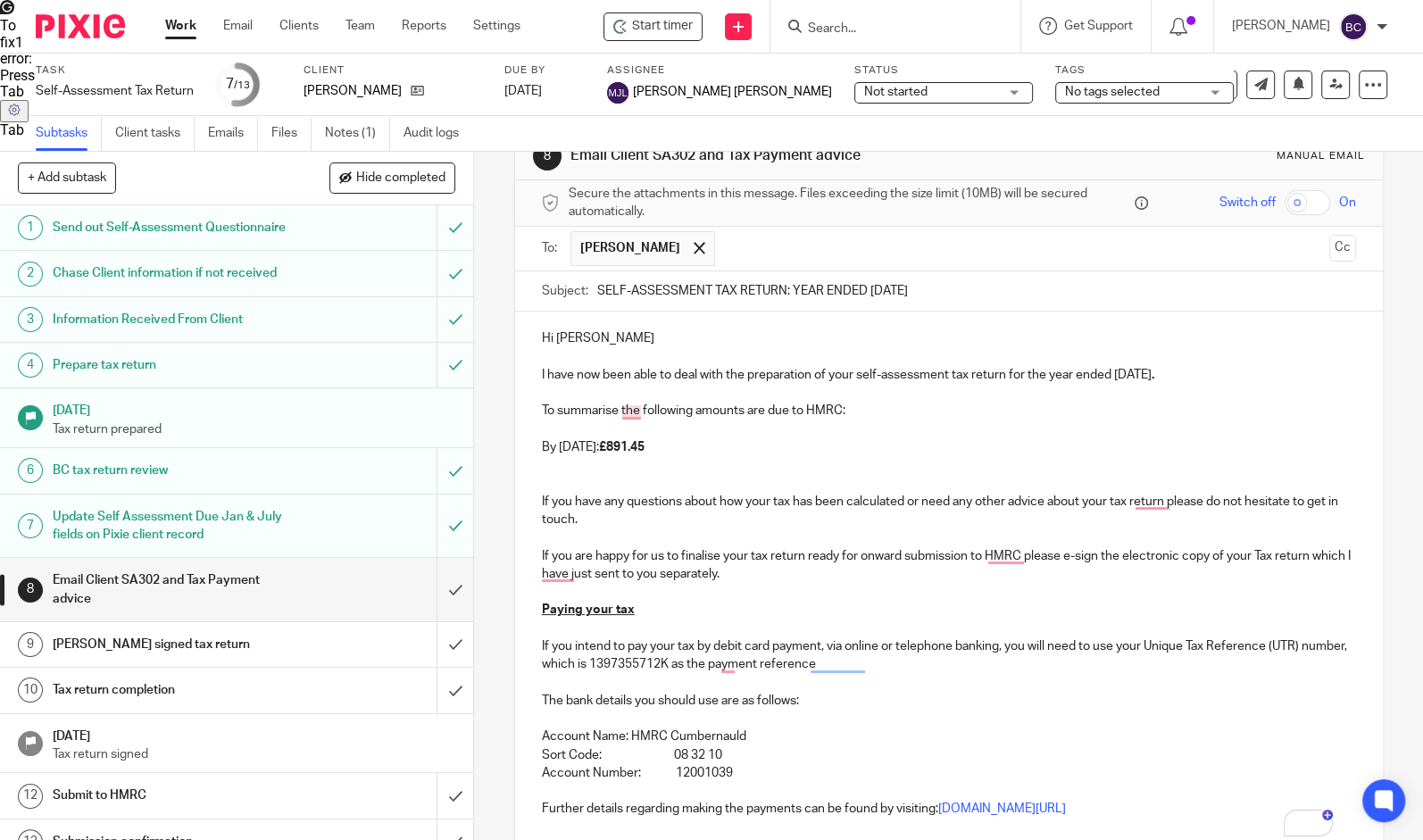
click at [1097, 690] on p "To enrich screen reader interactions, please activate Accessibility in Grammarl…" at bounding box center [948, 682] width 814 height 18
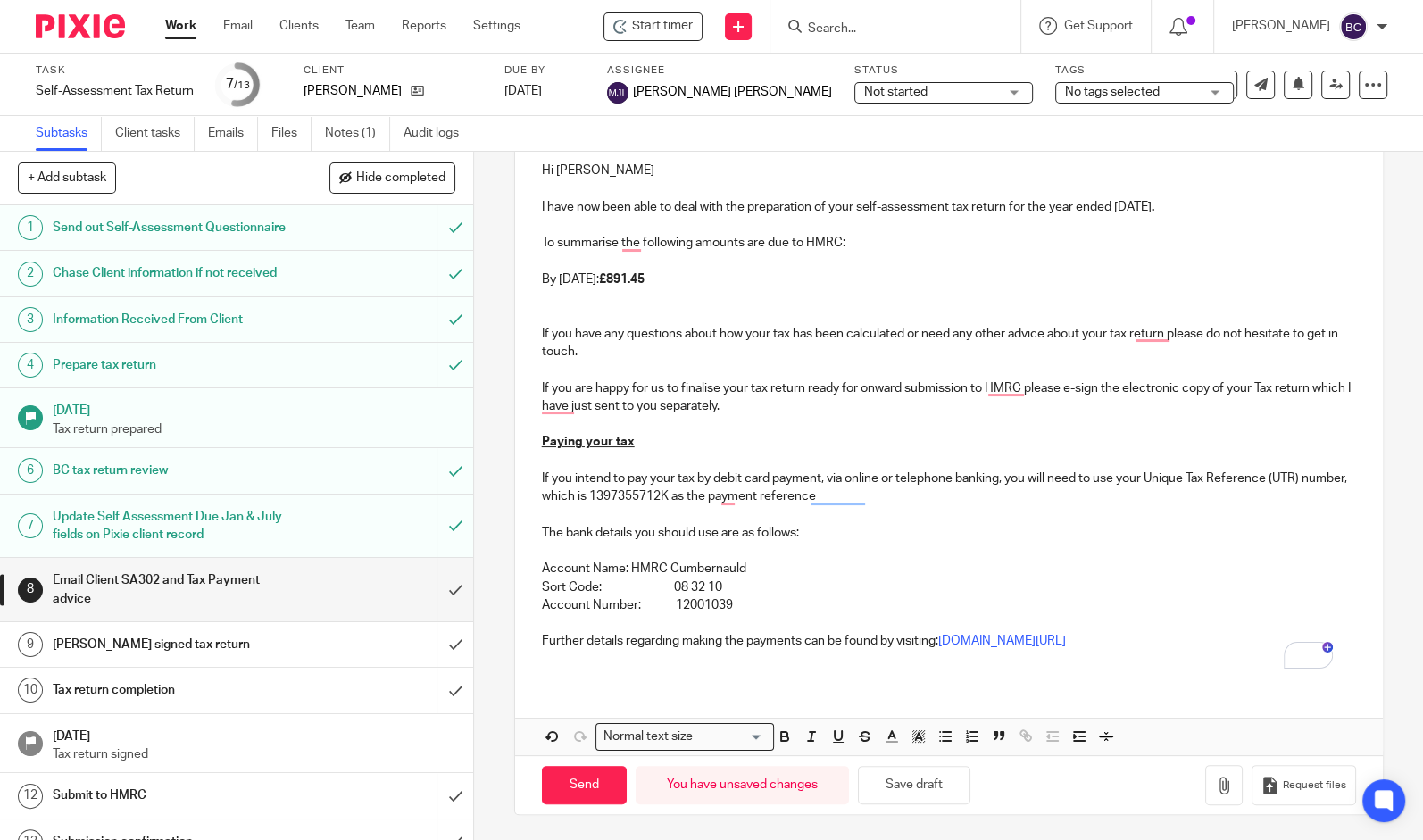
scroll to position [214, 0]
click at [1215, 790] on icon "button" at bounding box center [1224, 785] width 18 height 18
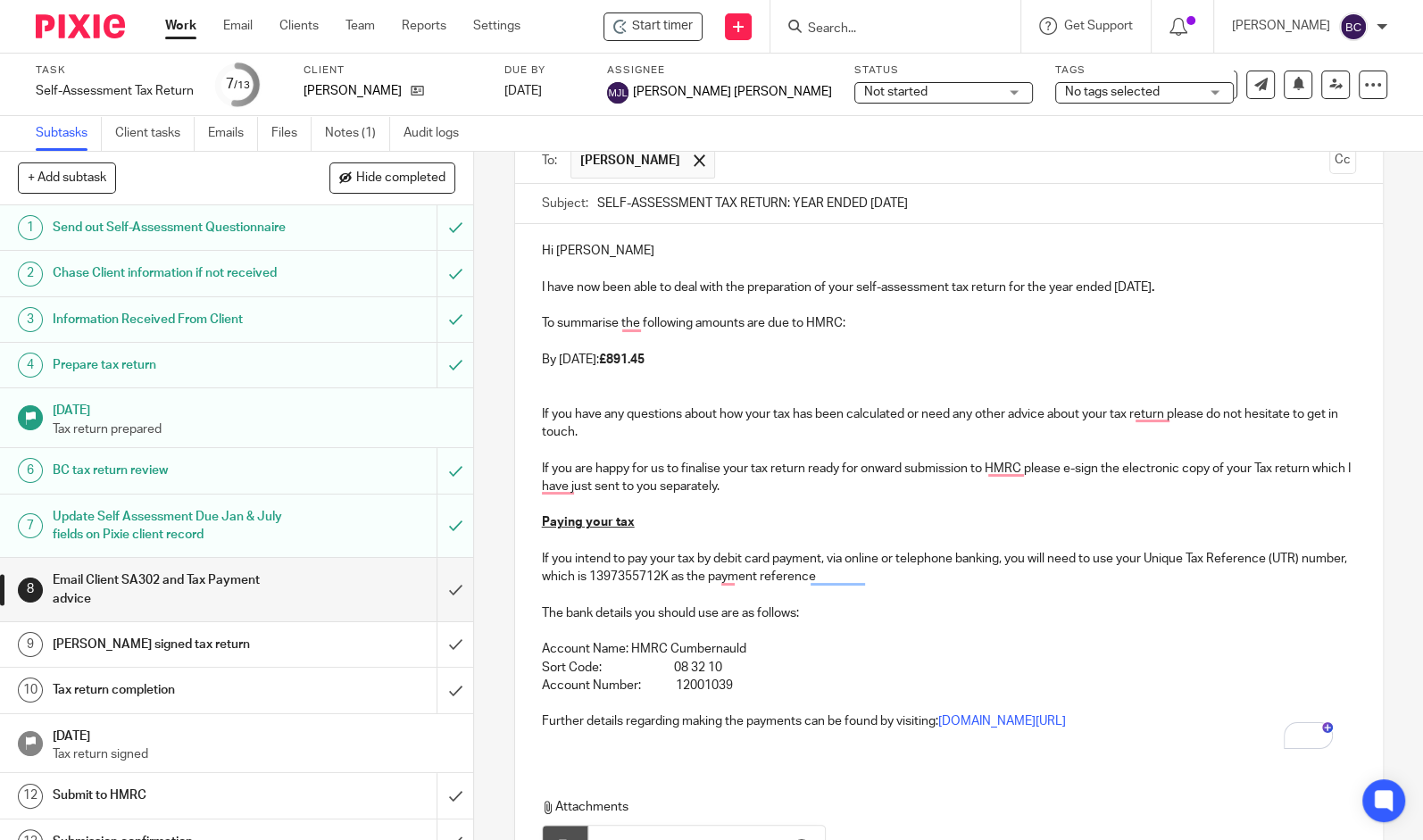
scroll to position [165, 0]
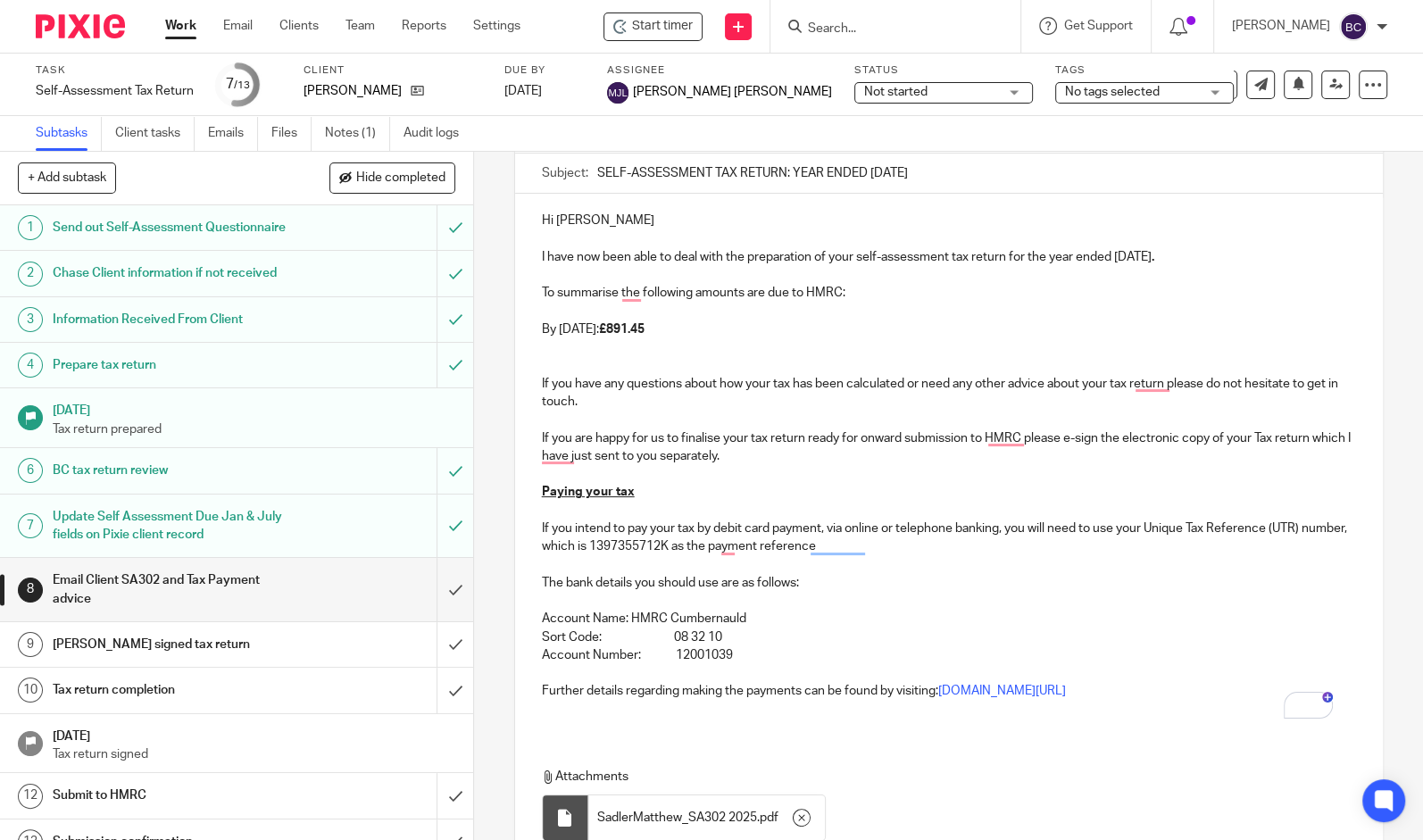
click at [765, 443] on p "If you are happy for us to finalise your tax return ready for onward submission…" at bounding box center [948, 447] width 814 height 37
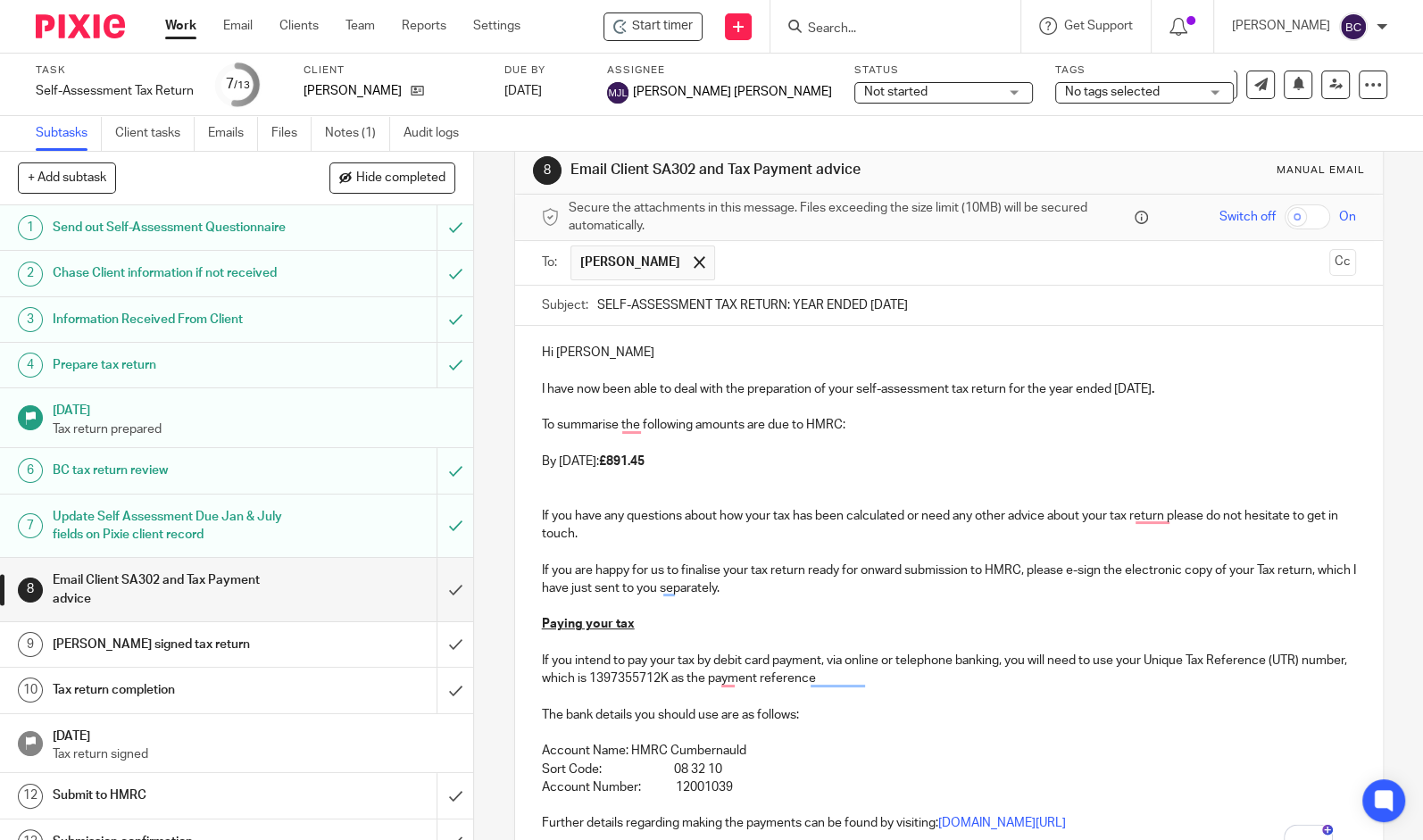
scroll to position [0, 0]
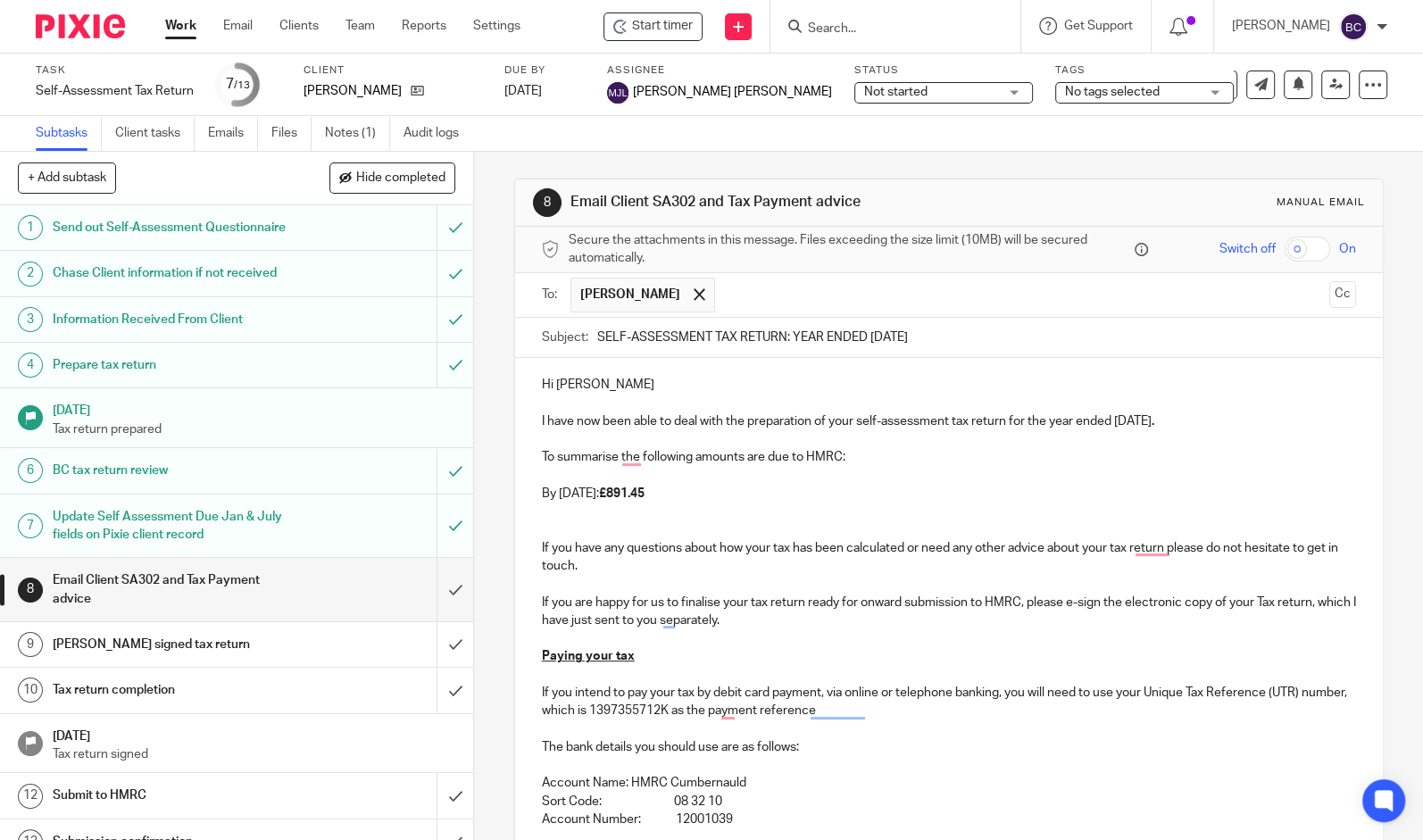
click at [541, 423] on p "I have now been able to deal with the preparation of your self-assessment tax r…" at bounding box center [948, 421] width 814 height 18
click at [1230, 426] on p "We have now been able to deal with the preparation of your self-assessment tax …" at bounding box center [948, 421] width 814 height 18
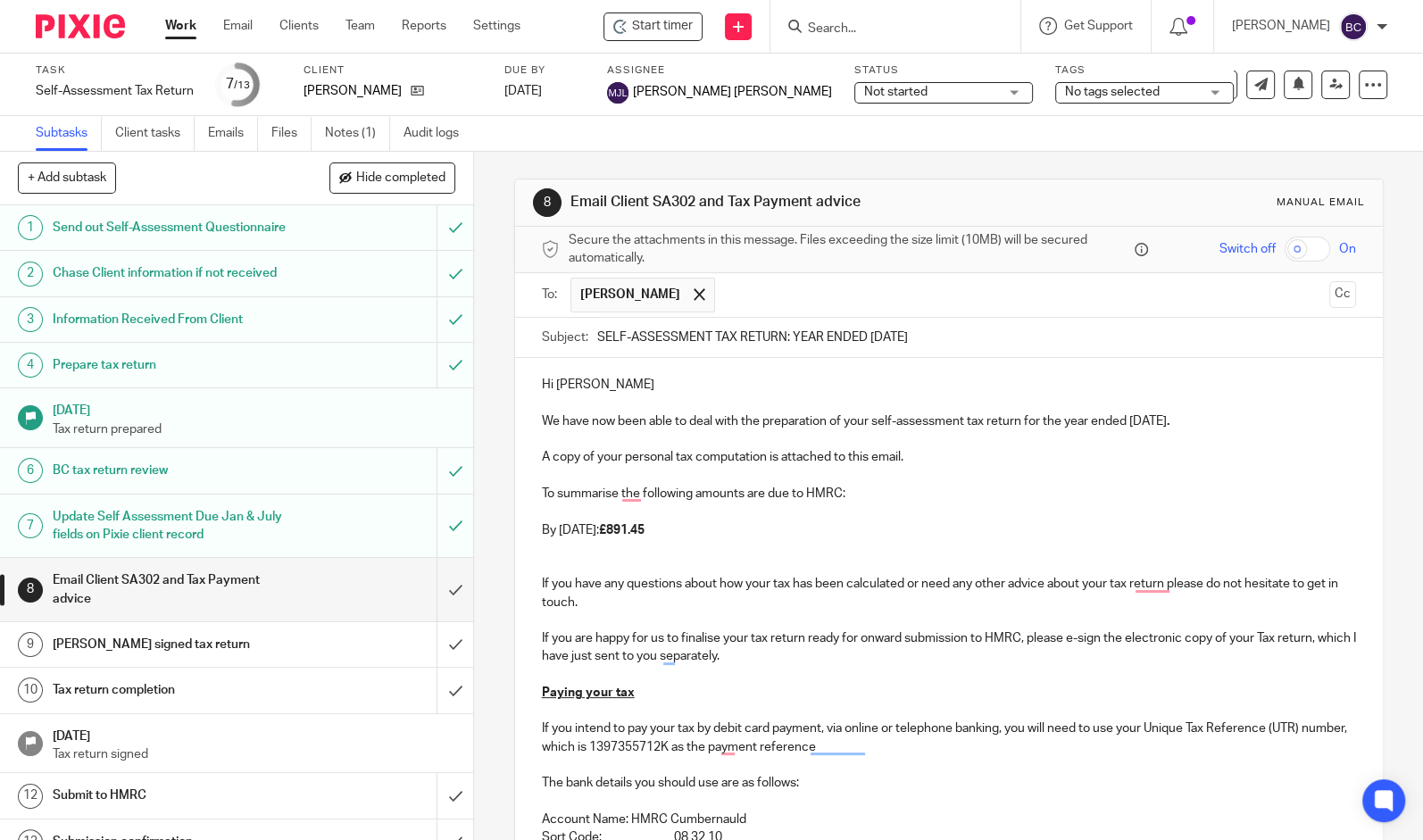
click at [755, 455] on p "A copy of your personal tax computation is attached to this email." at bounding box center [948, 457] width 814 height 18
click at [761, 456] on p "A copy of your personal tax computation is attached to this email." at bounding box center [948, 457] width 814 height 18
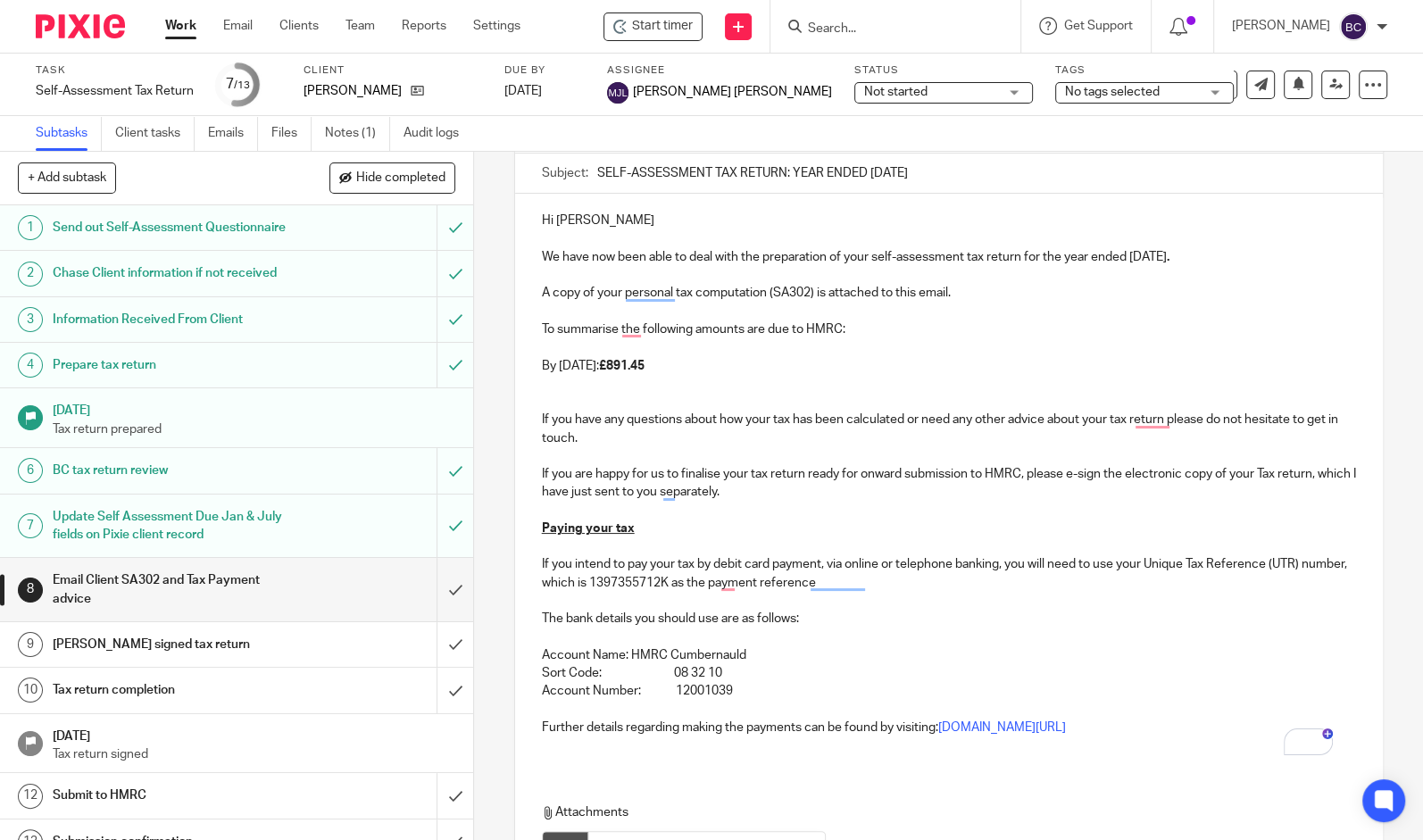
scroll to position [351, 0]
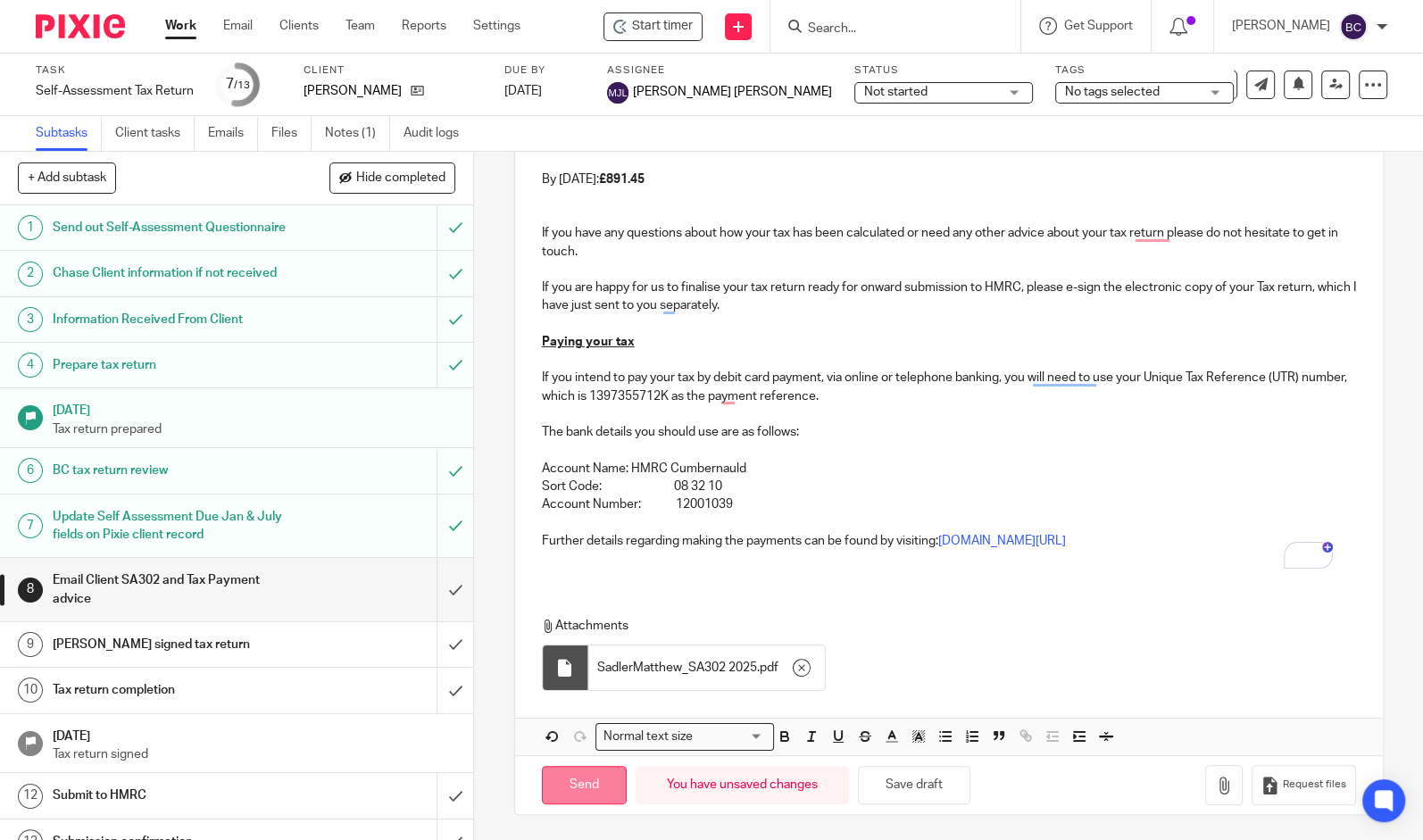
click at [562, 773] on input "Send" at bounding box center [584, 784] width 85 height 39
type input "Sent"
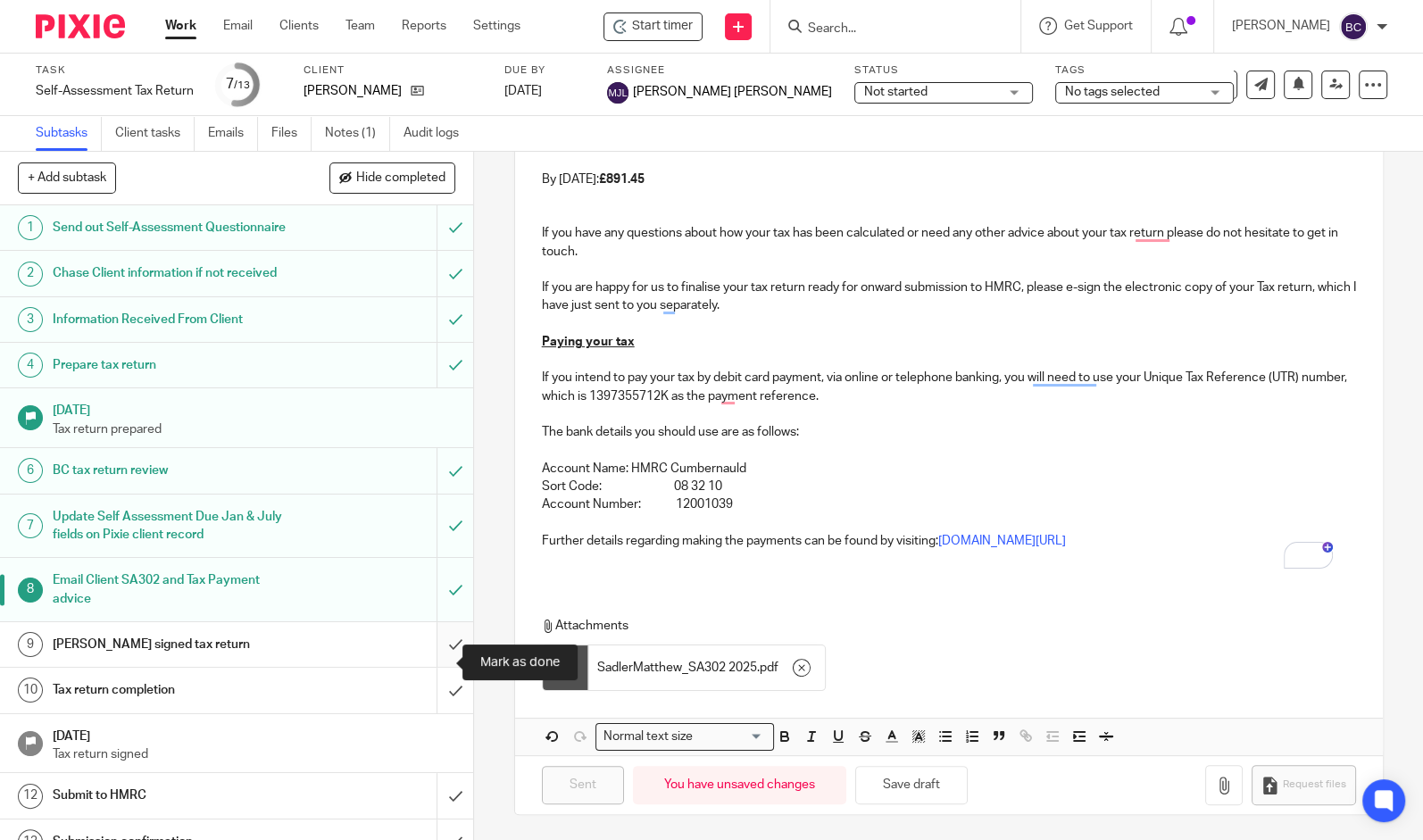
click at [424, 665] on input "submit" at bounding box center [236, 644] width 473 height 45
click at [428, 704] on input "submit" at bounding box center [236, 689] width 473 height 45
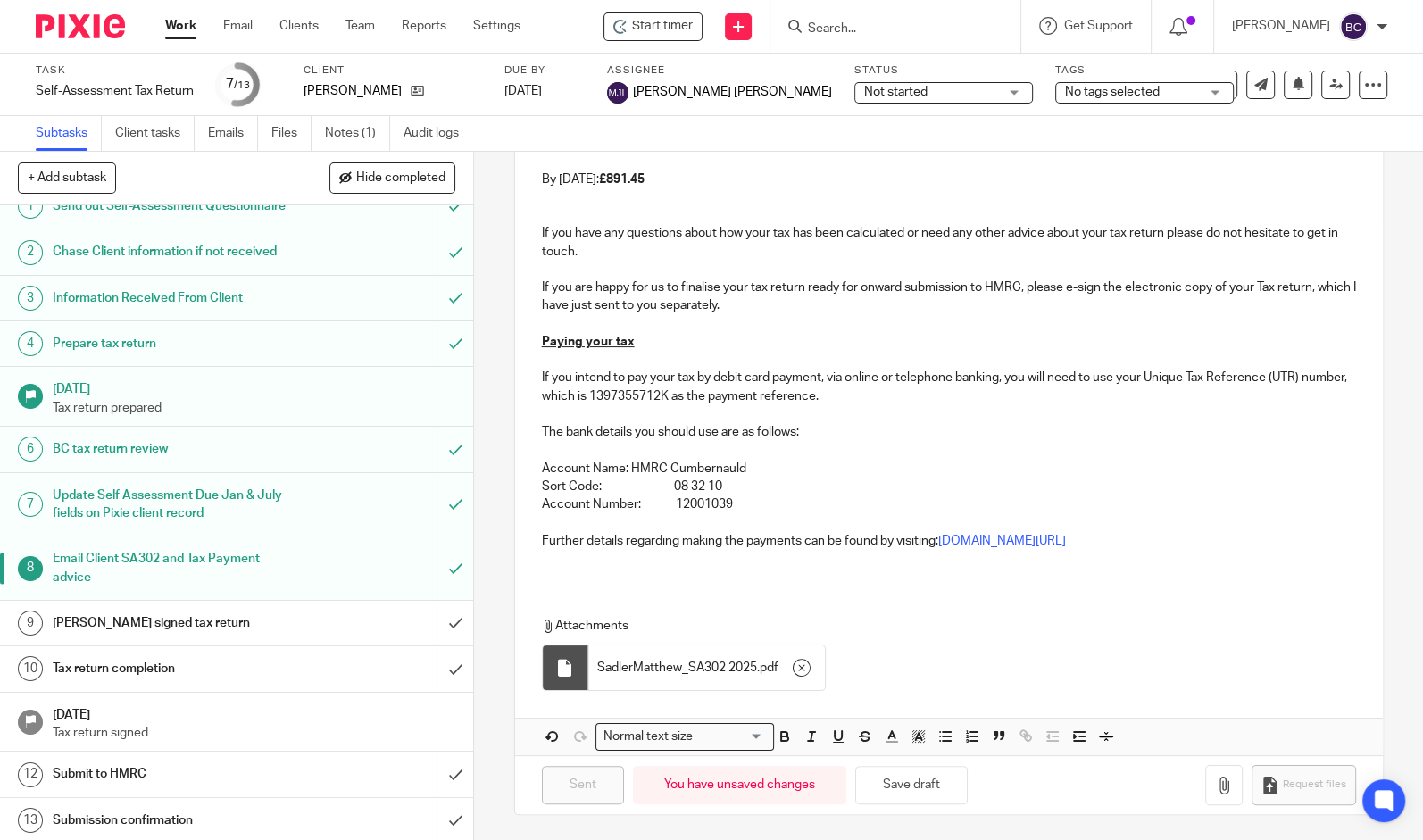
scroll to position [42, 0]
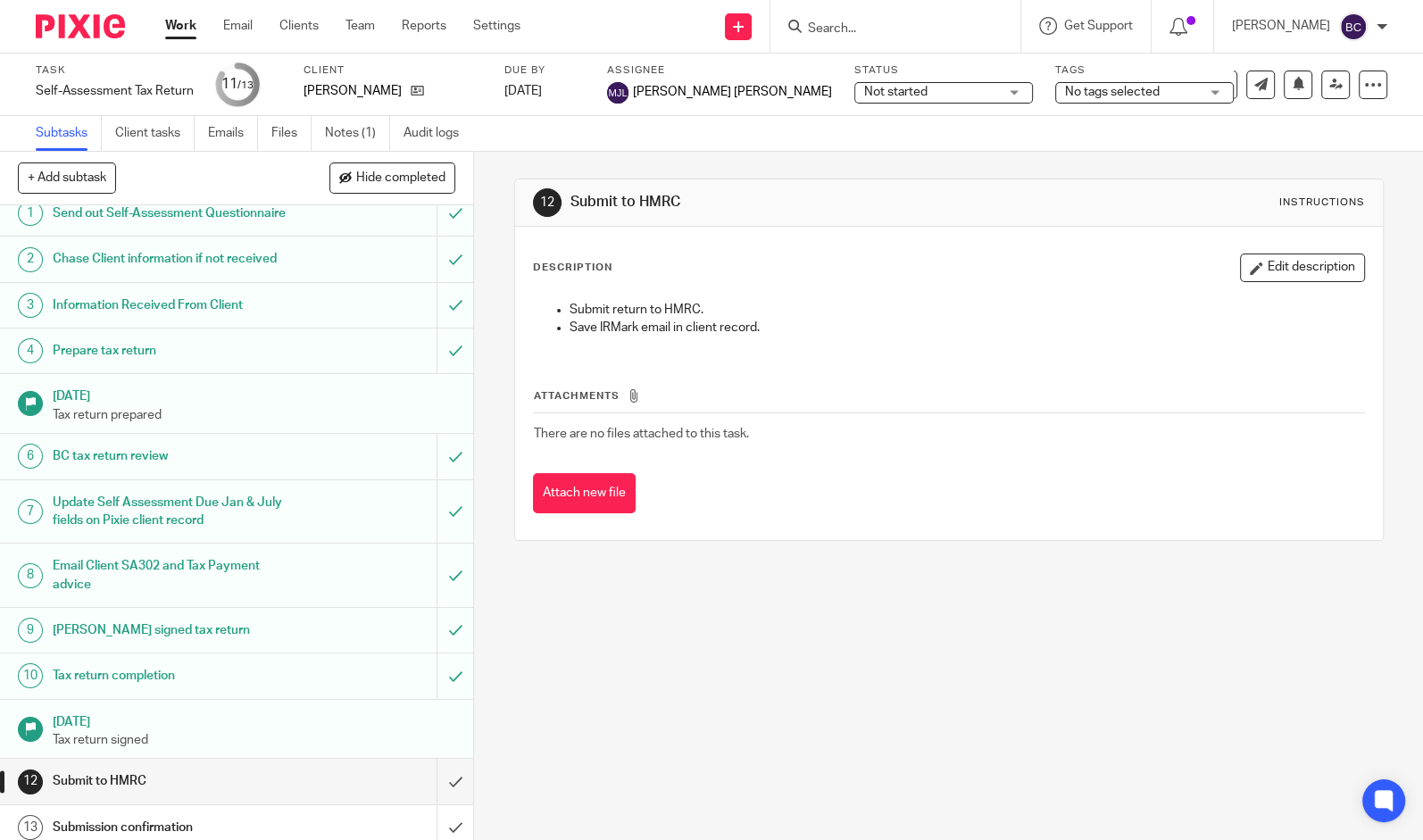
scroll to position [42, 0]
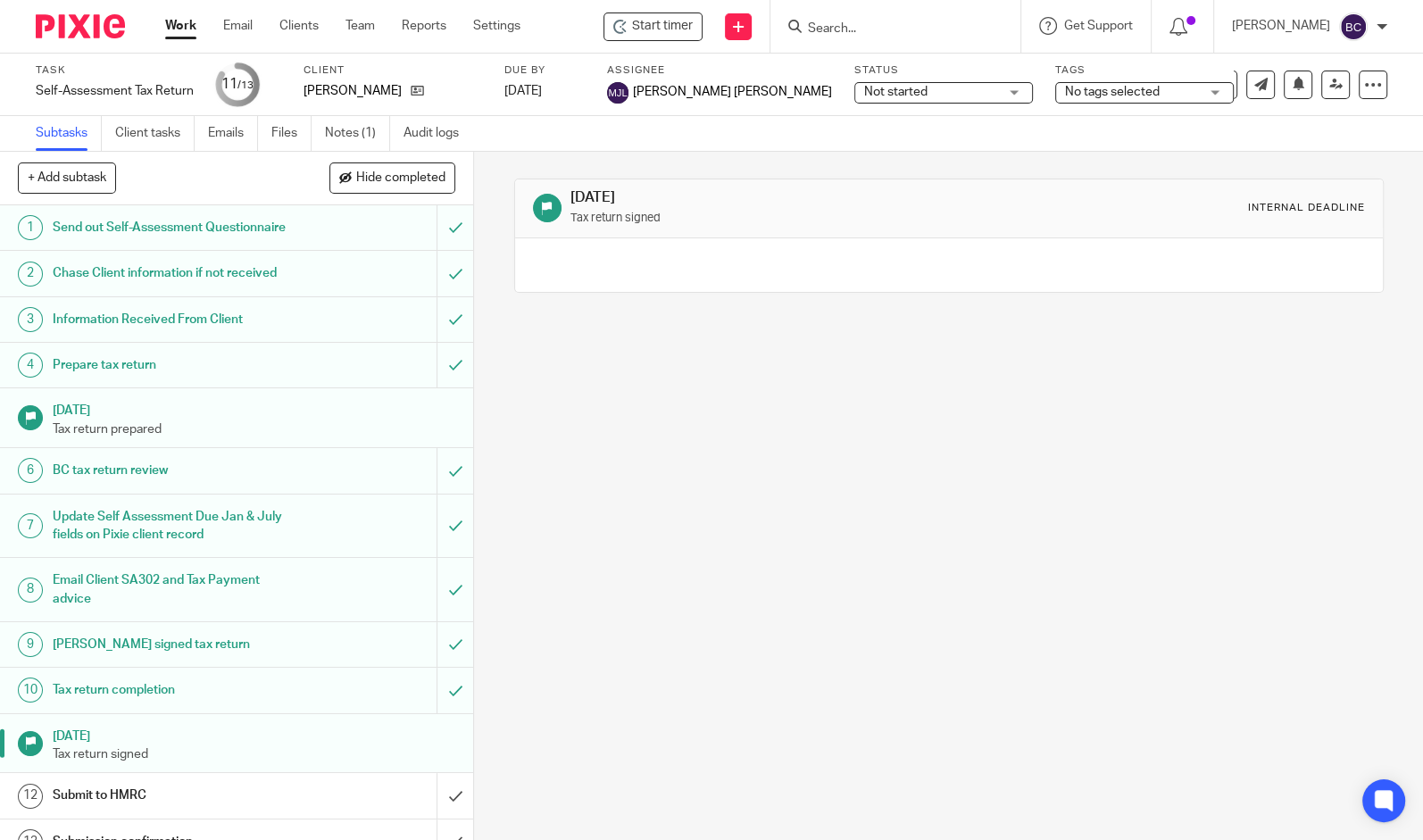
click at [433, 773] on link "19 Nov 2025 Tax return signed" at bounding box center [236, 743] width 473 height 59
click at [441, 817] on input "submit" at bounding box center [236, 794] width 473 height 45
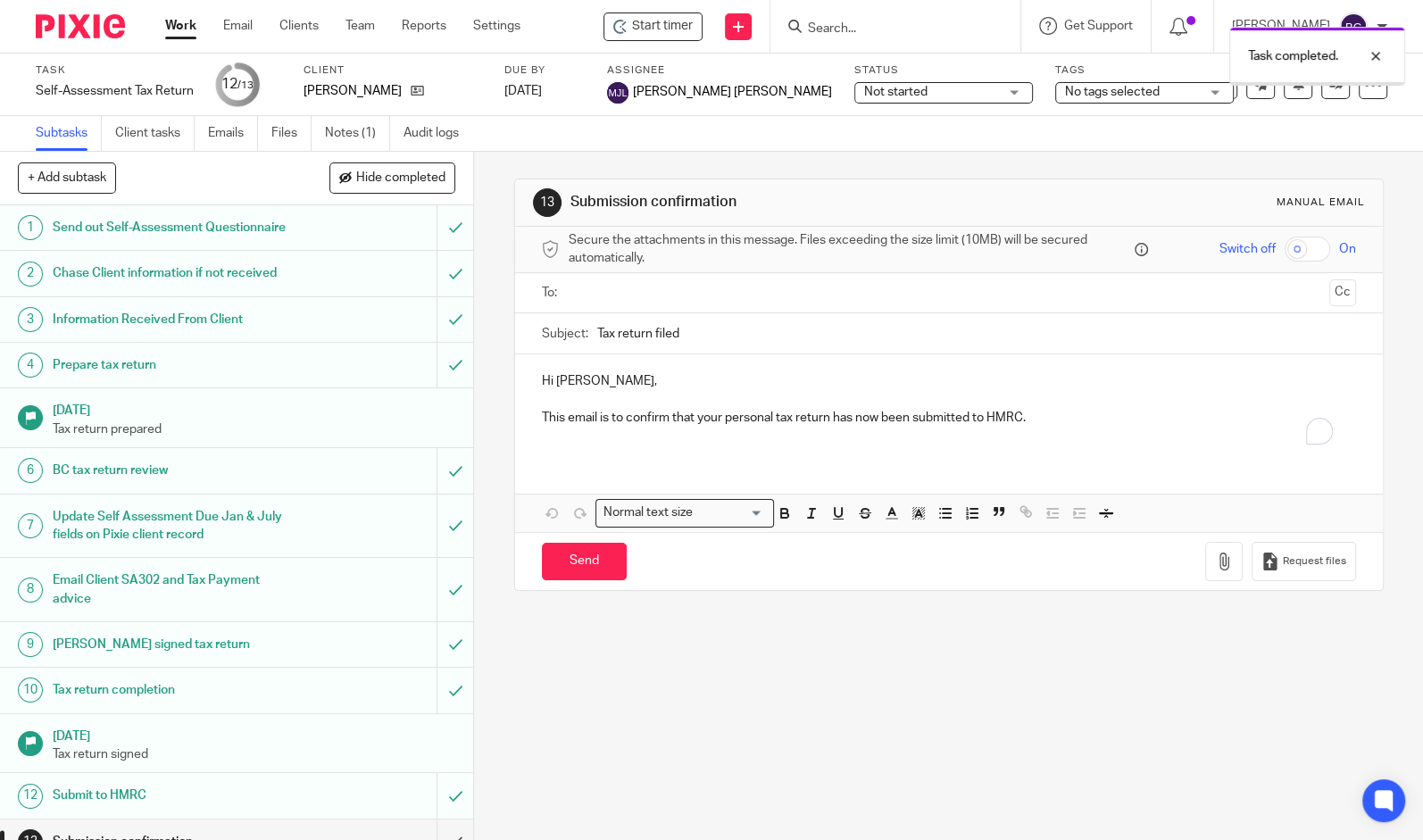
scroll to position [42, 0]
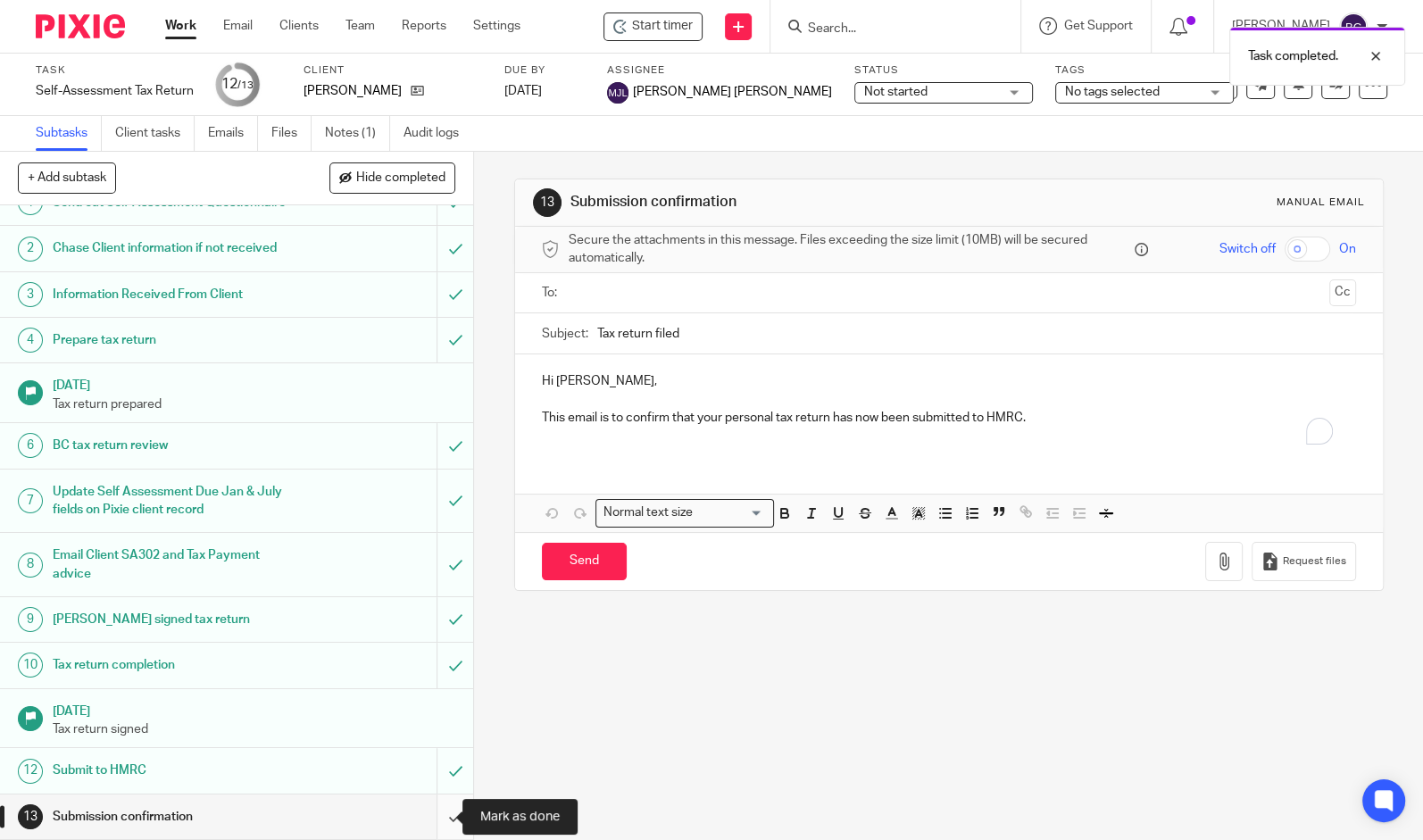
click at [442, 815] on input "submit" at bounding box center [236, 816] width 473 height 45
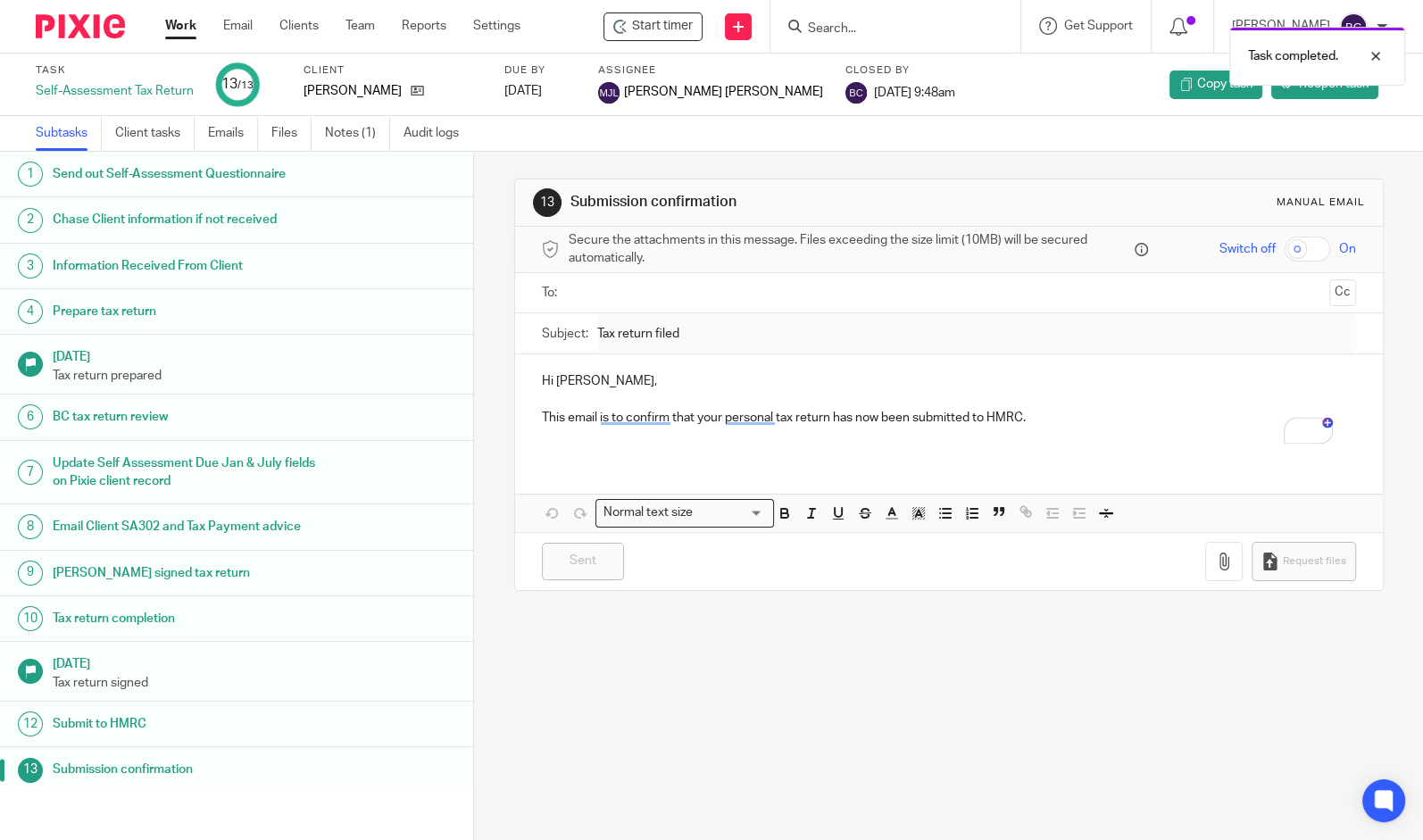
click at [889, 34] on div "Task completed." at bounding box center [1057, 52] width 693 height 67
click at [897, 28] on div "Task completed." at bounding box center [1057, 52] width 693 height 67
click at [849, 20] on div "Task completed." at bounding box center [1057, 52] width 693 height 67
click at [904, 26] on input "Search" at bounding box center [887, 30] width 161 height 16
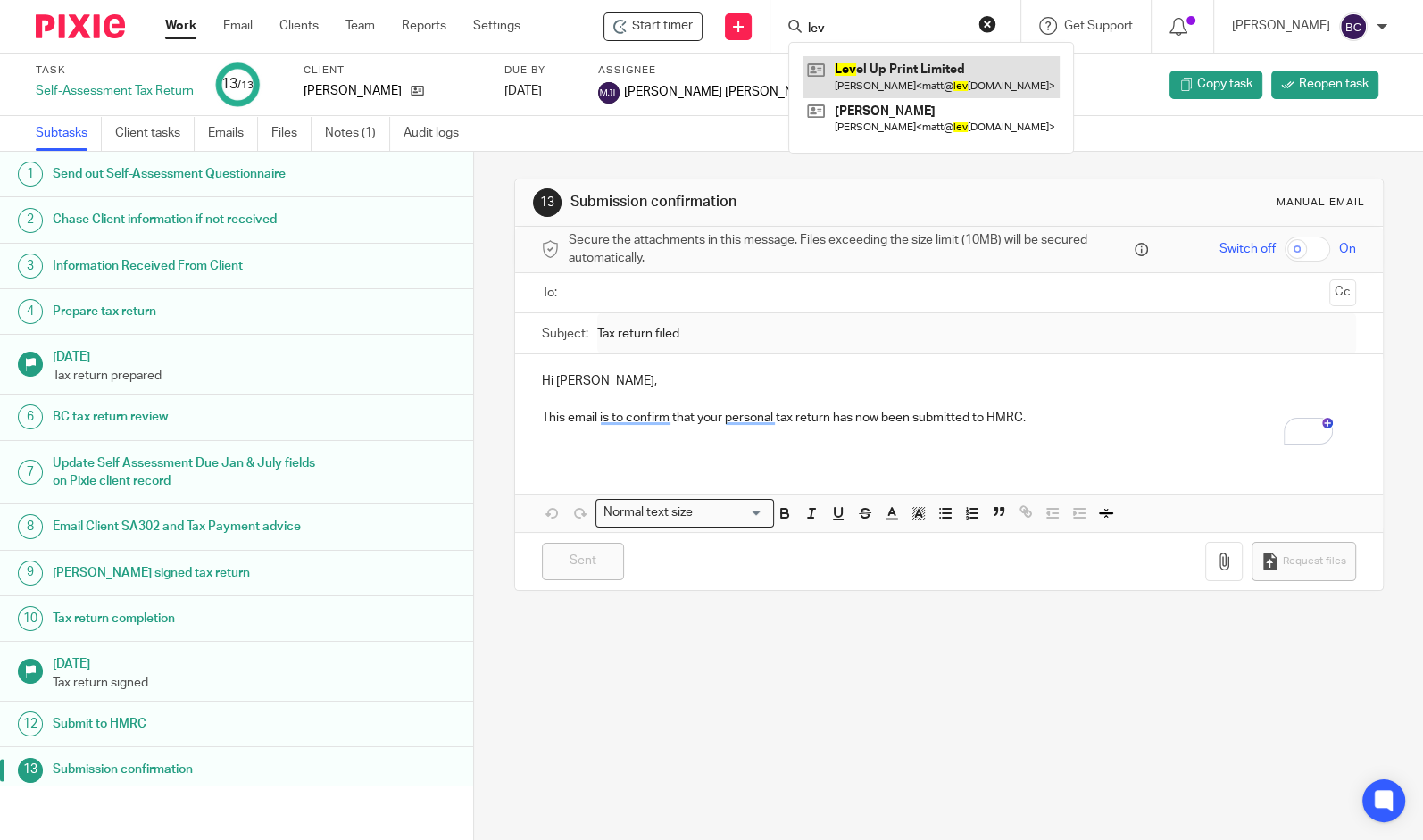
type input "lev"
click at [953, 67] on link at bounding box center [930, 76] width 257 height 41
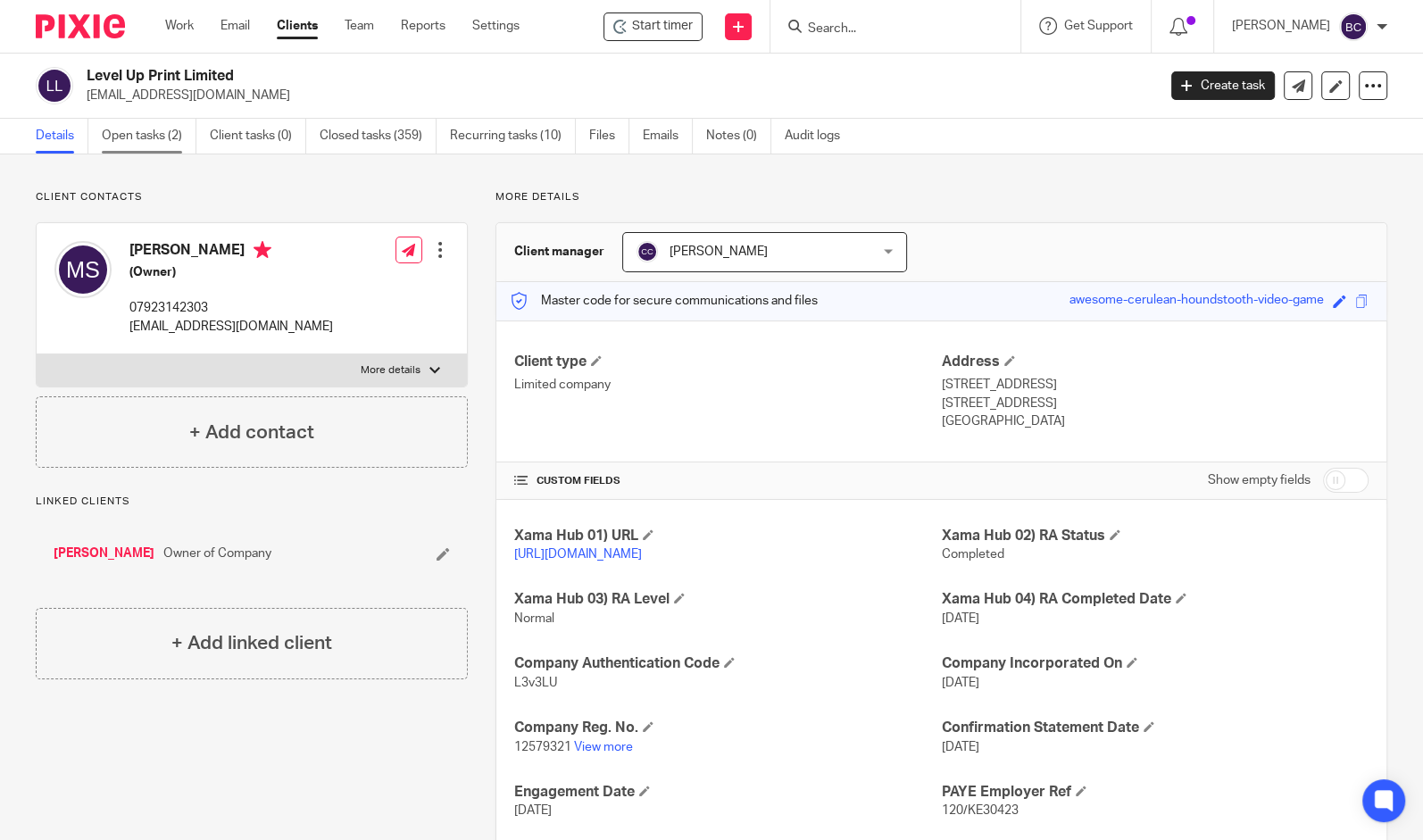
click at [121, 130] on link "Open tasks (2)" at bounding box center [149, 136] width 94 height 35
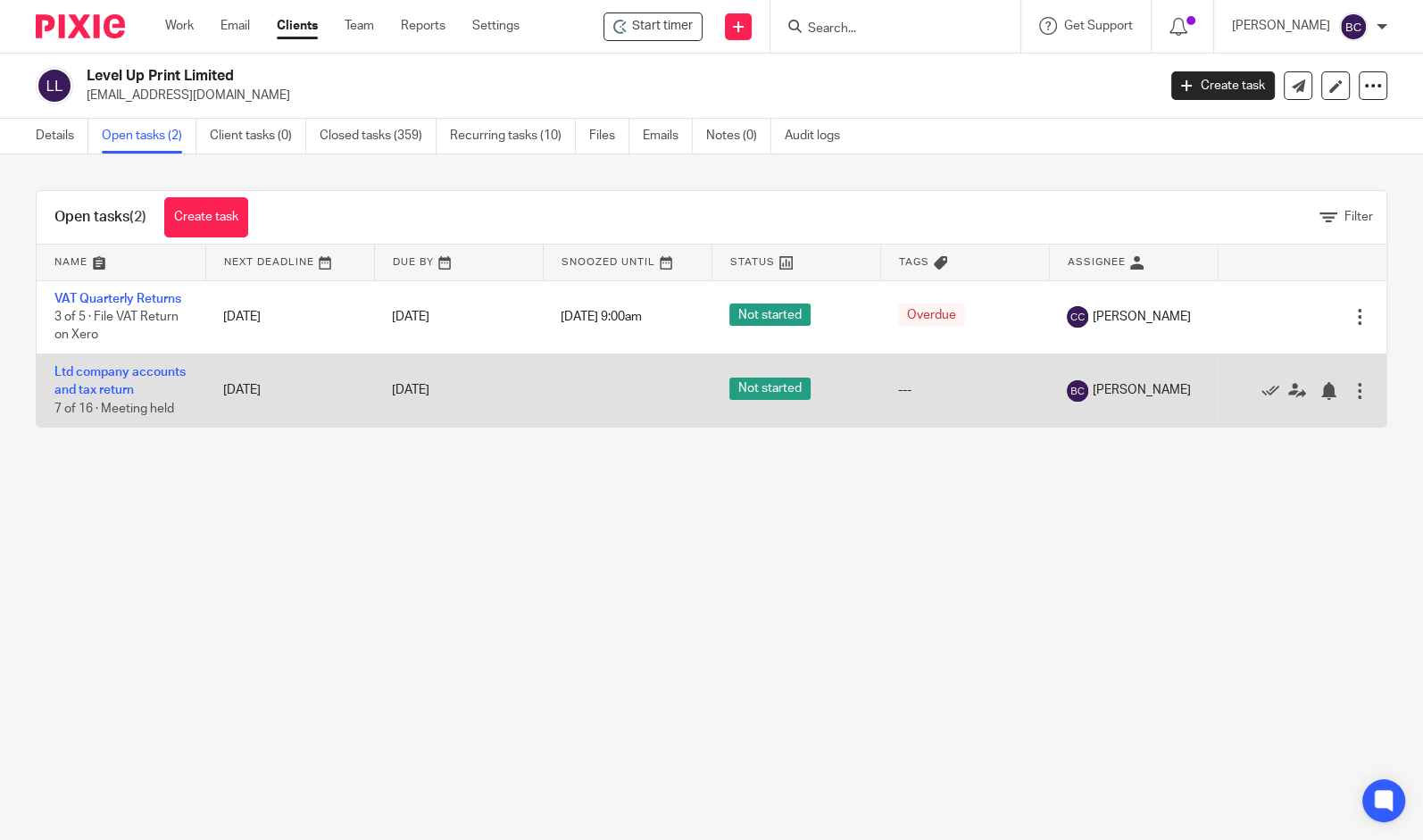
click at [102, 380] on td "Ltd company accounts and tax return 7 of 16 · Meeting held" at bounding box center [121, 390] width 169 height 73
click at [80, 383] on td "Ltd company accounts and tax return 7 of 16 · Meeting held" at bounding box center [121, 390] width 169 height 73
click at [89, 372] on link "Ltd company accounts and tax return" at bounding box center [120, 381] width 131 height 31
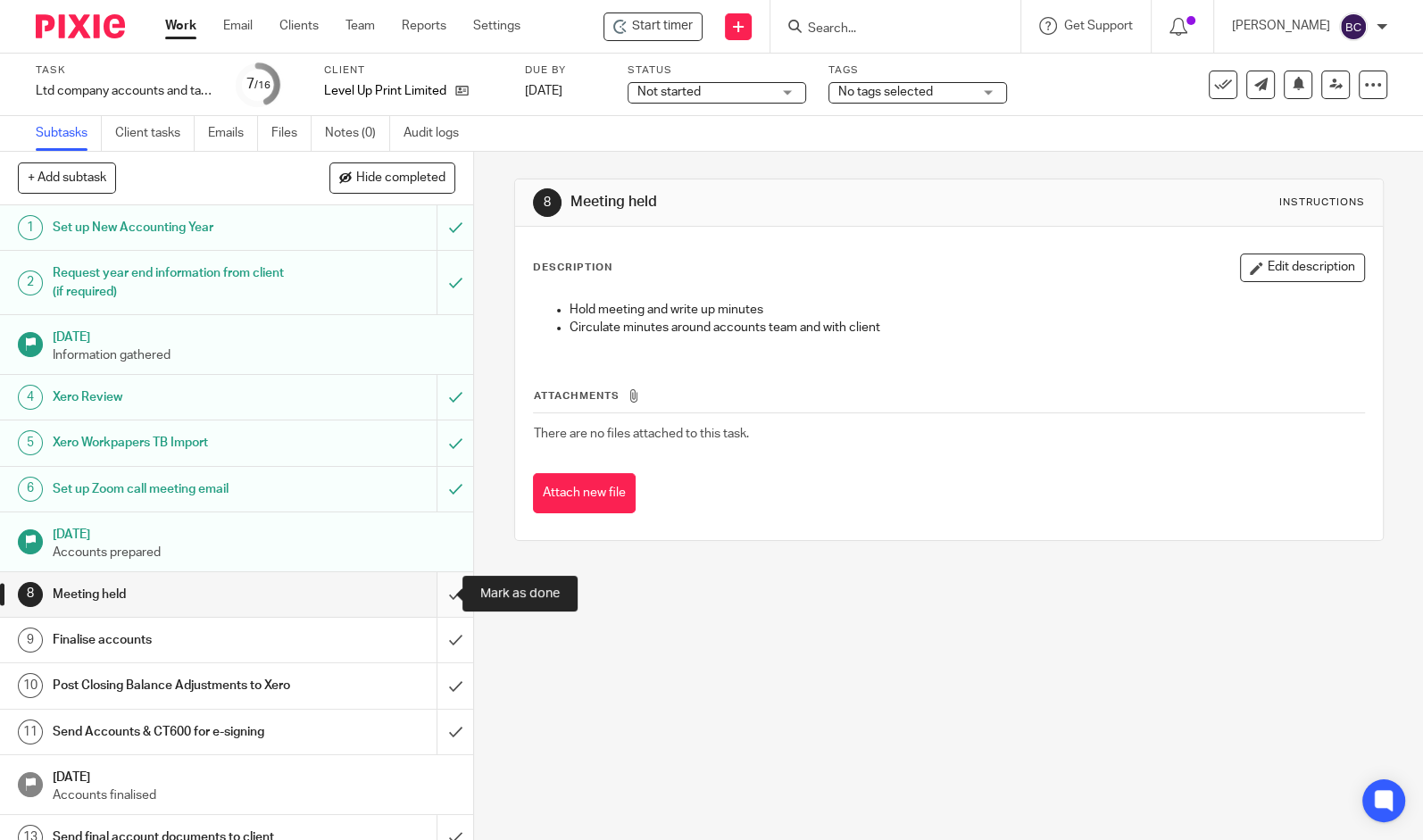
click at [433, 598] on input "submit" at bounding box center [236, 594] width 473 height 45
click at [433, 630] on input "submit" at bounding box center [236, 640] width 473 height 45
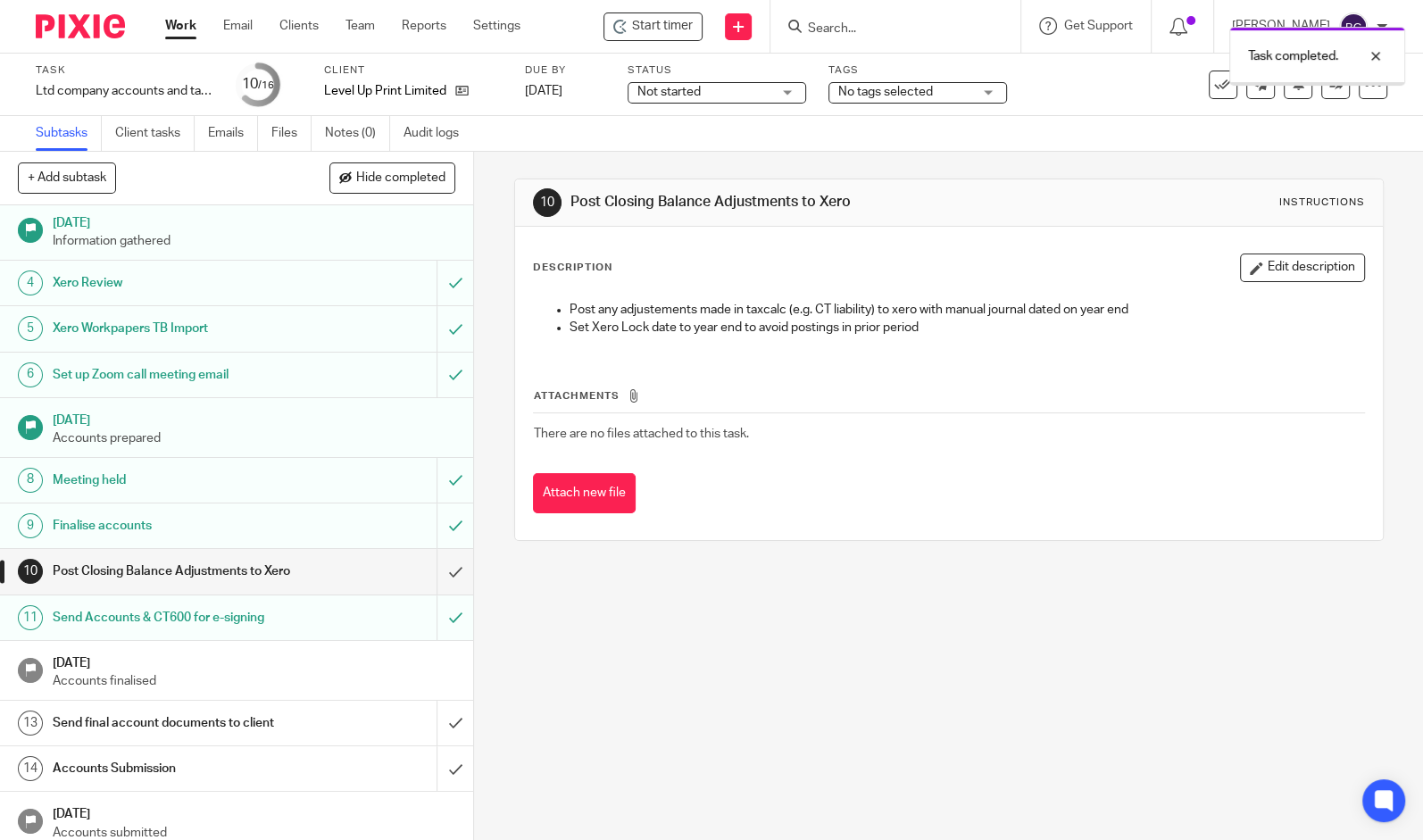
scroll to position [188, 0]
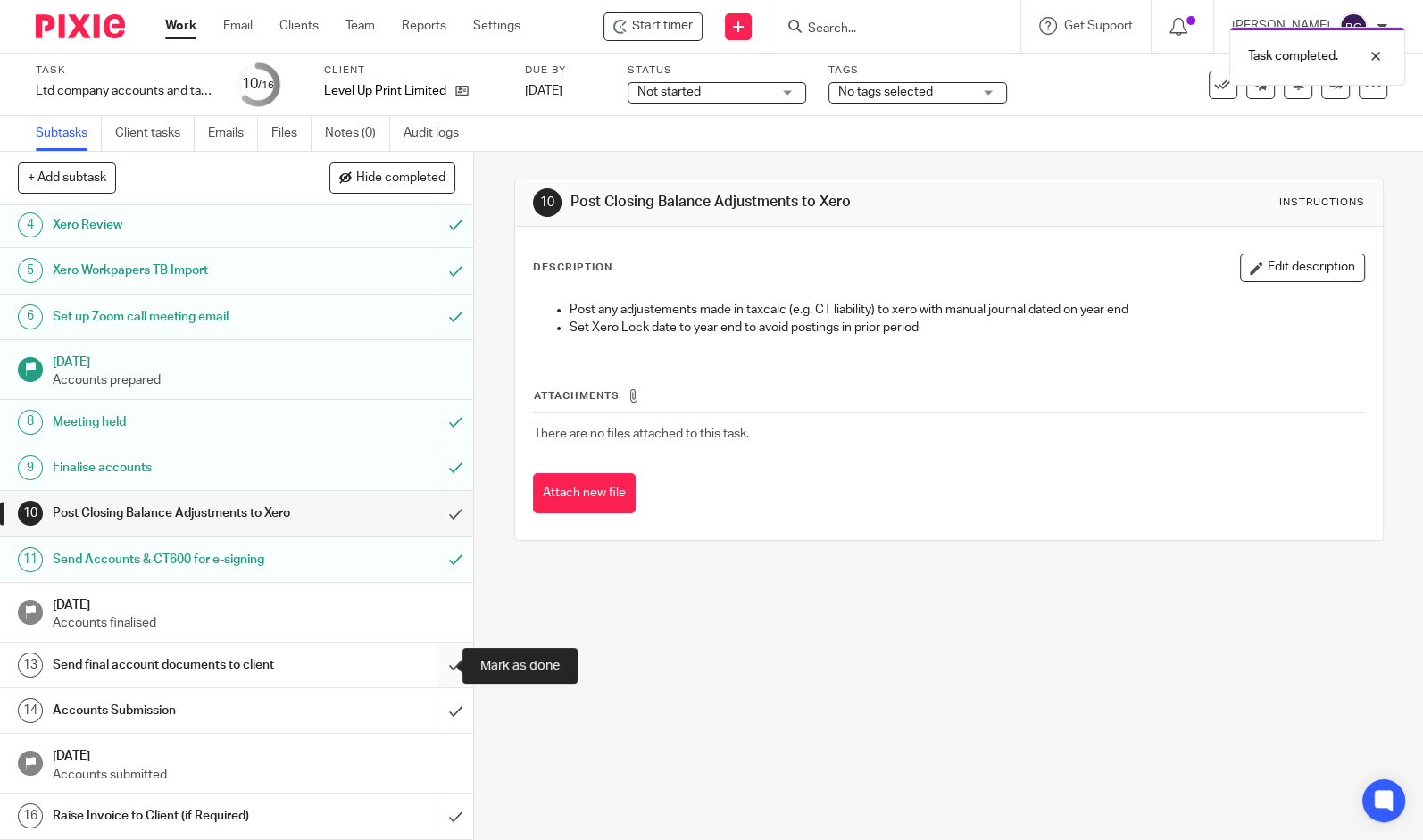
click at [434, 674] on input "submit" at bounding box center [236, 664] width 473 height 45
click at [433, 726] on input "submit" at bounding box center [236, 710] width 473 height 45
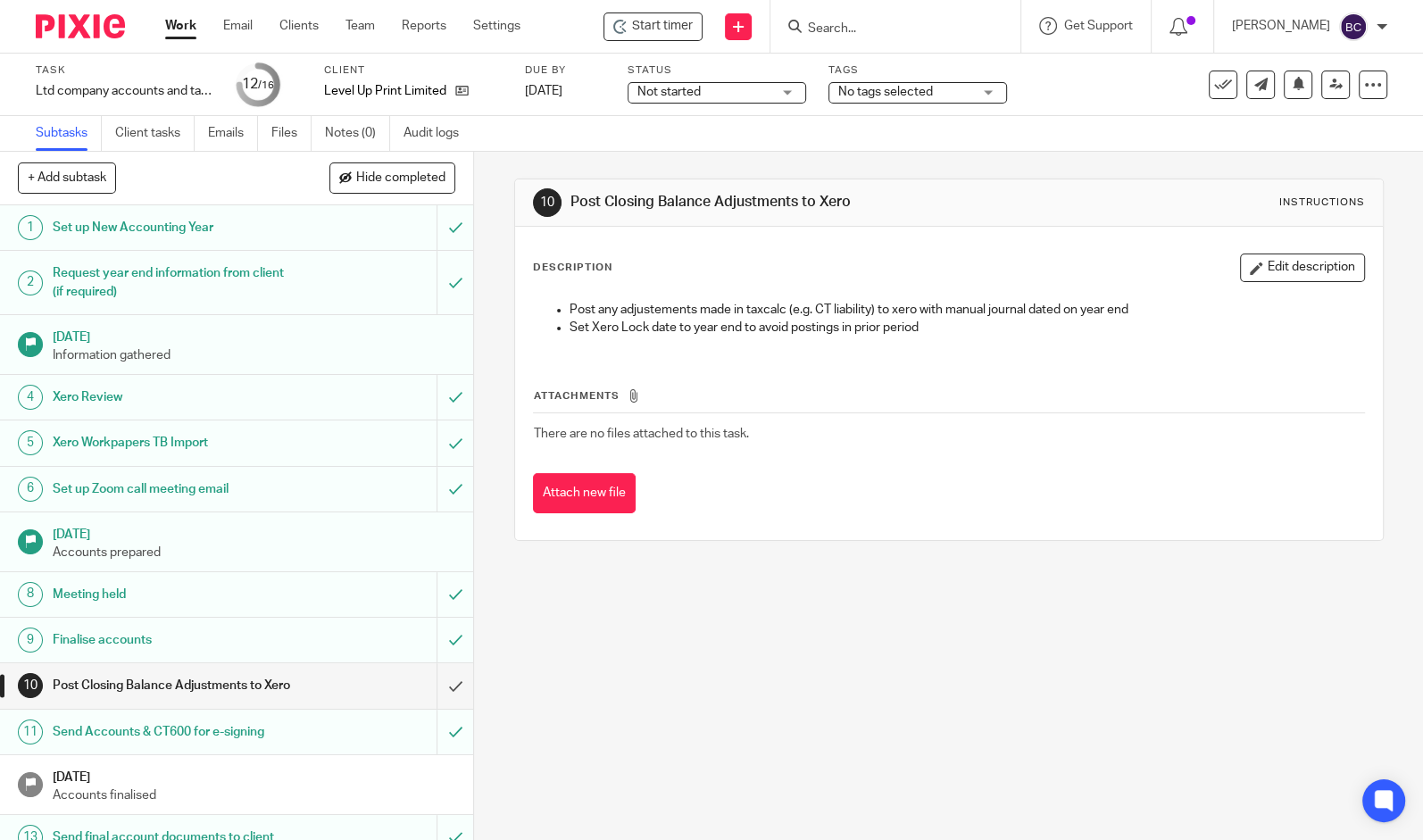
click at [107, 27] on img at bounding box center [80, 26] width 89 height 24
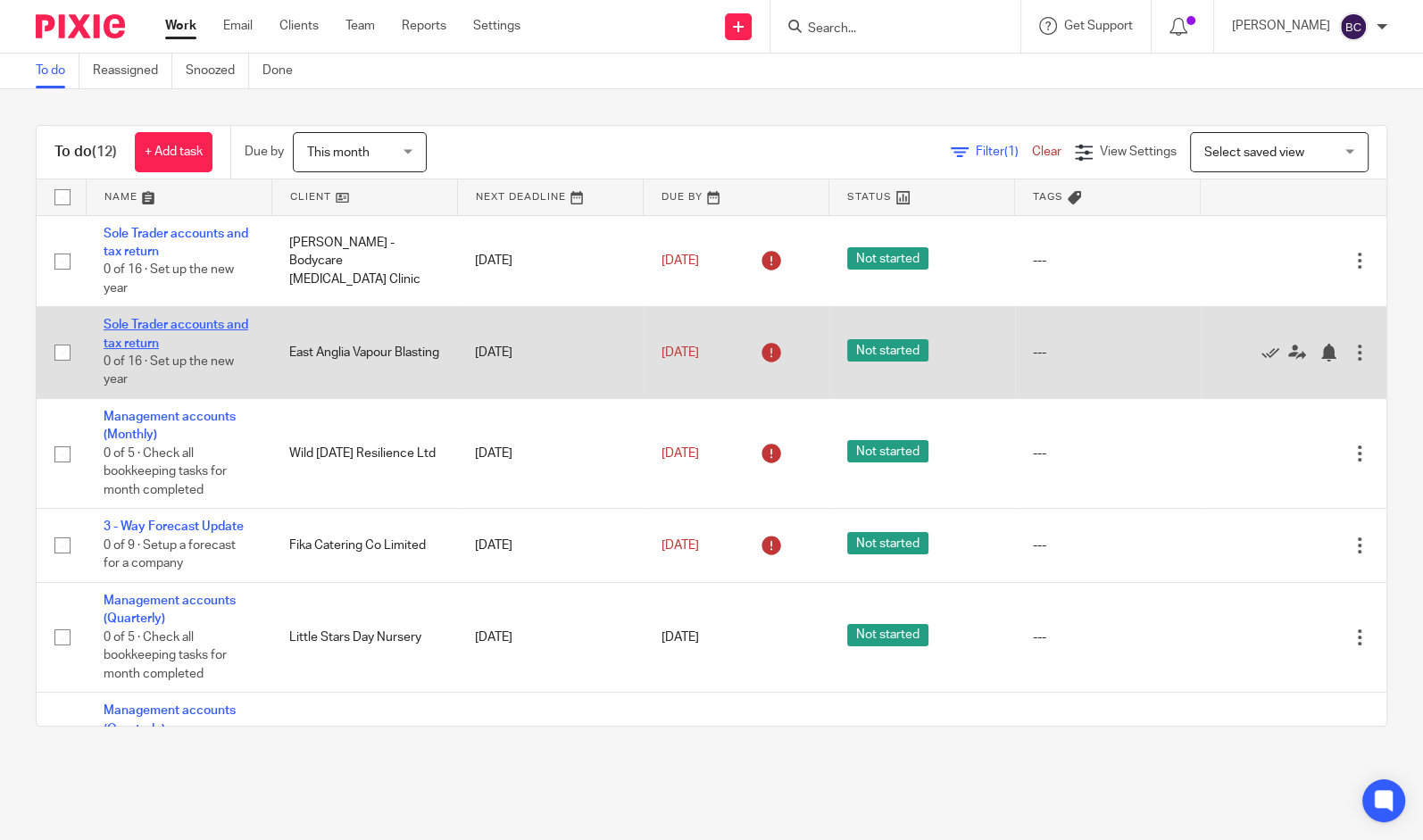
click at [162, 342] on link "Sole Trader accounts and tax return" at bounding box center [176, 333] width 145 height 31
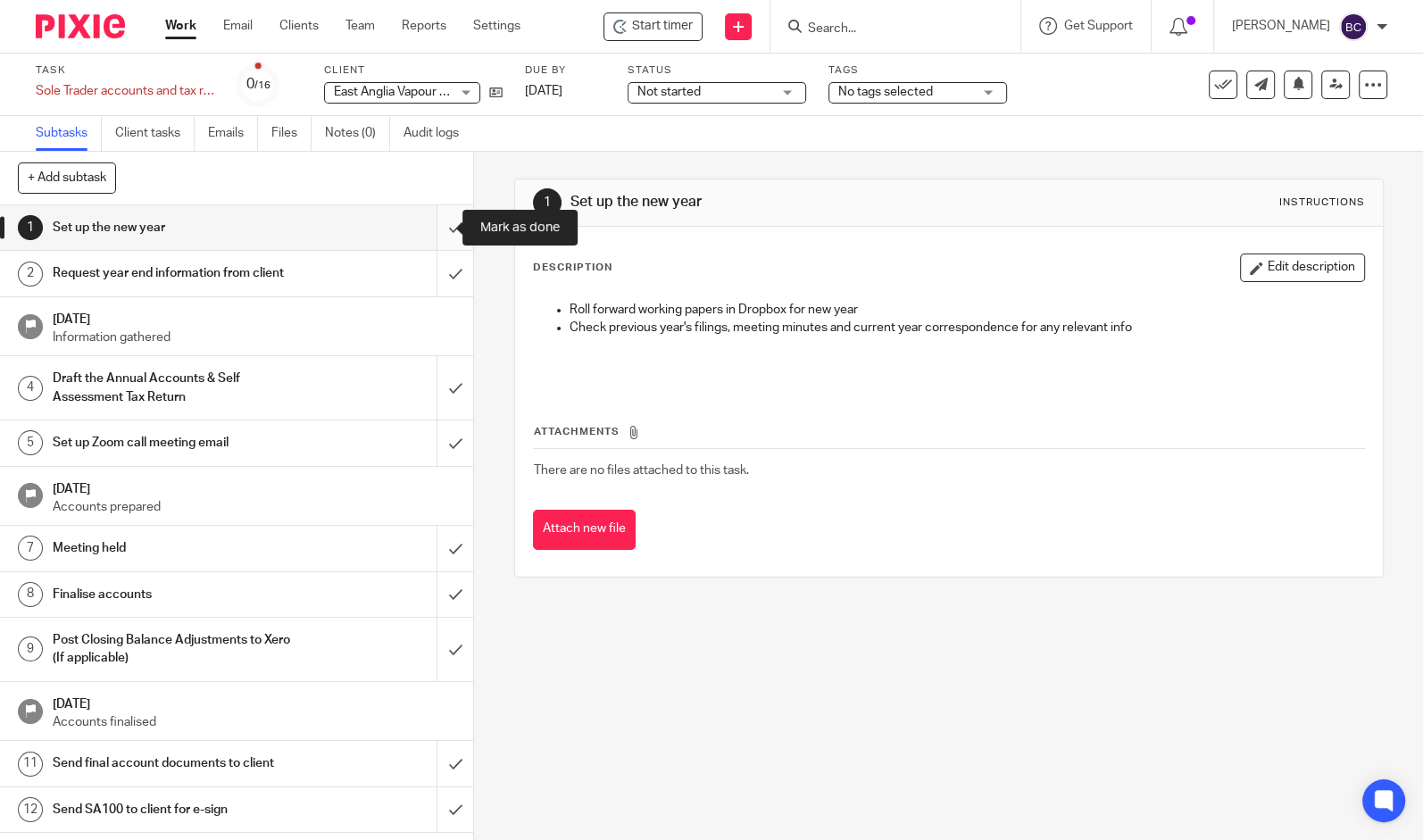
click at [433, 212] on input "submit" at bounding box center [236, 227] width 473 height 45
click at [435, 273] on input "submit" at bounding box center [236, 273] width 473 height 45
click at [435, 411] on input "submit" at bounding box center [236, 388] width 473 height 63
click at [438, 455] on input "submit" at bounding box center [236, 442] width 473 height 45
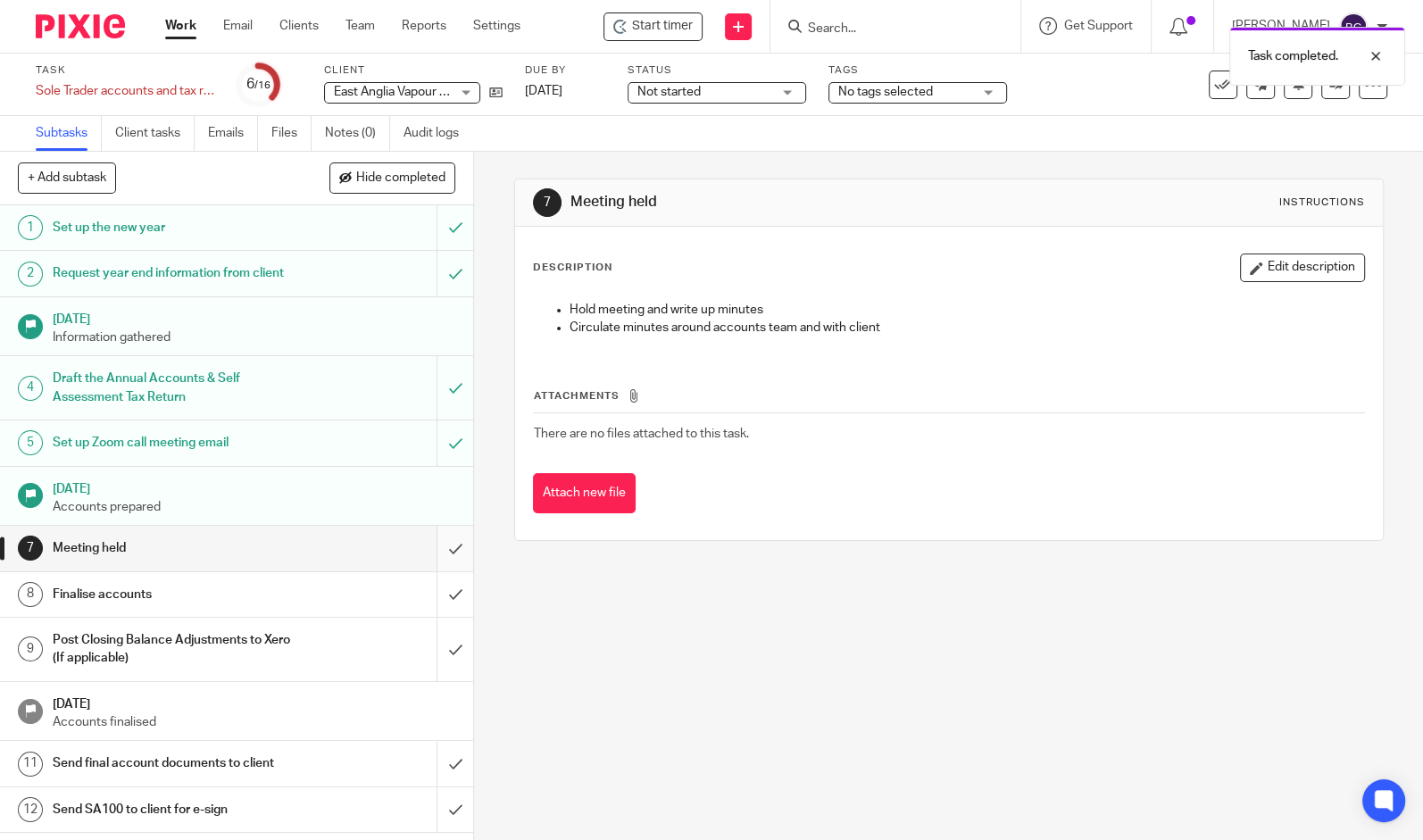
click at [436, 559] on input "submit" at bounding box center [236, 547] width 473 height 45
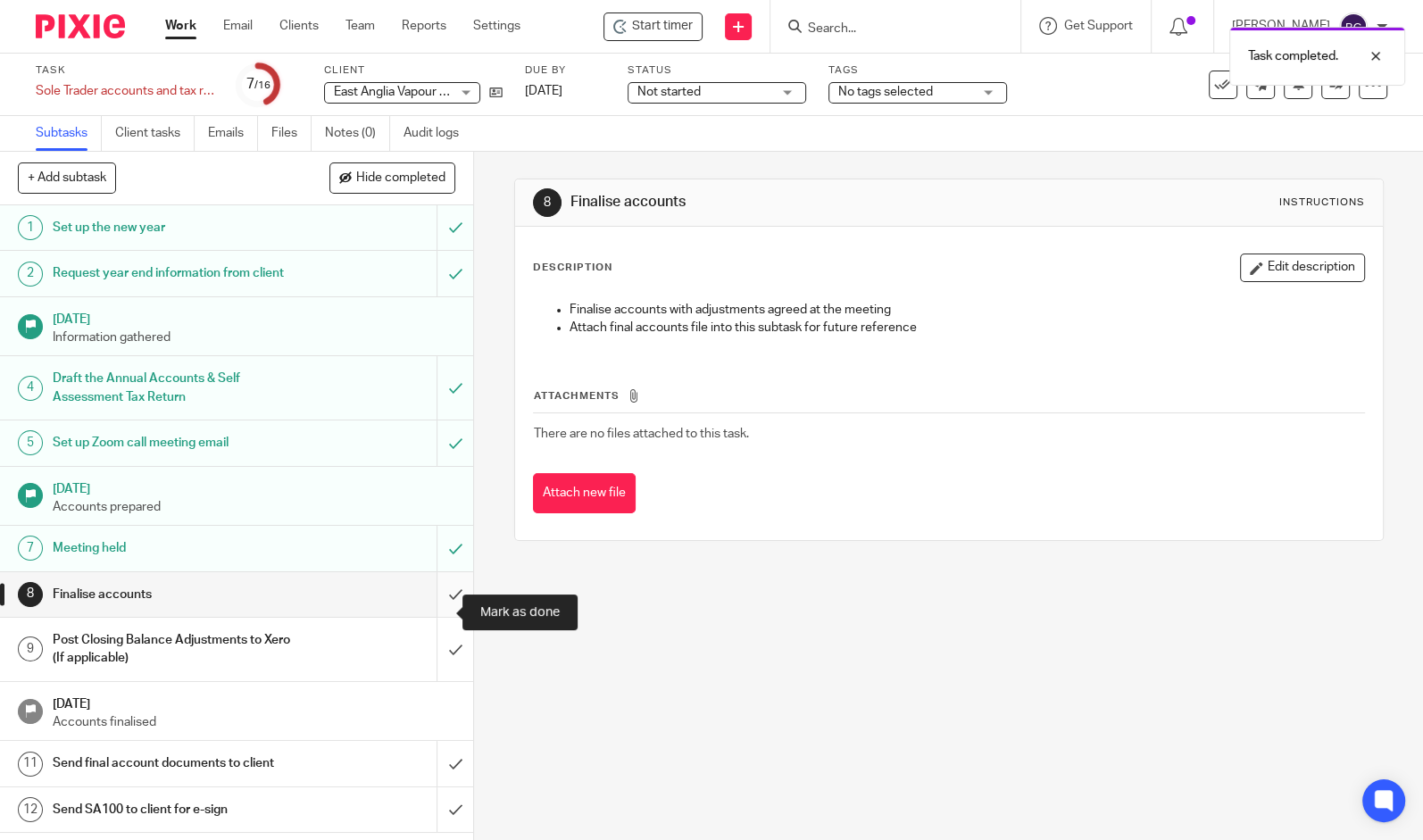
click at [441, 605] on input "submit" at bounding box center [236, 594] width 473 height 45
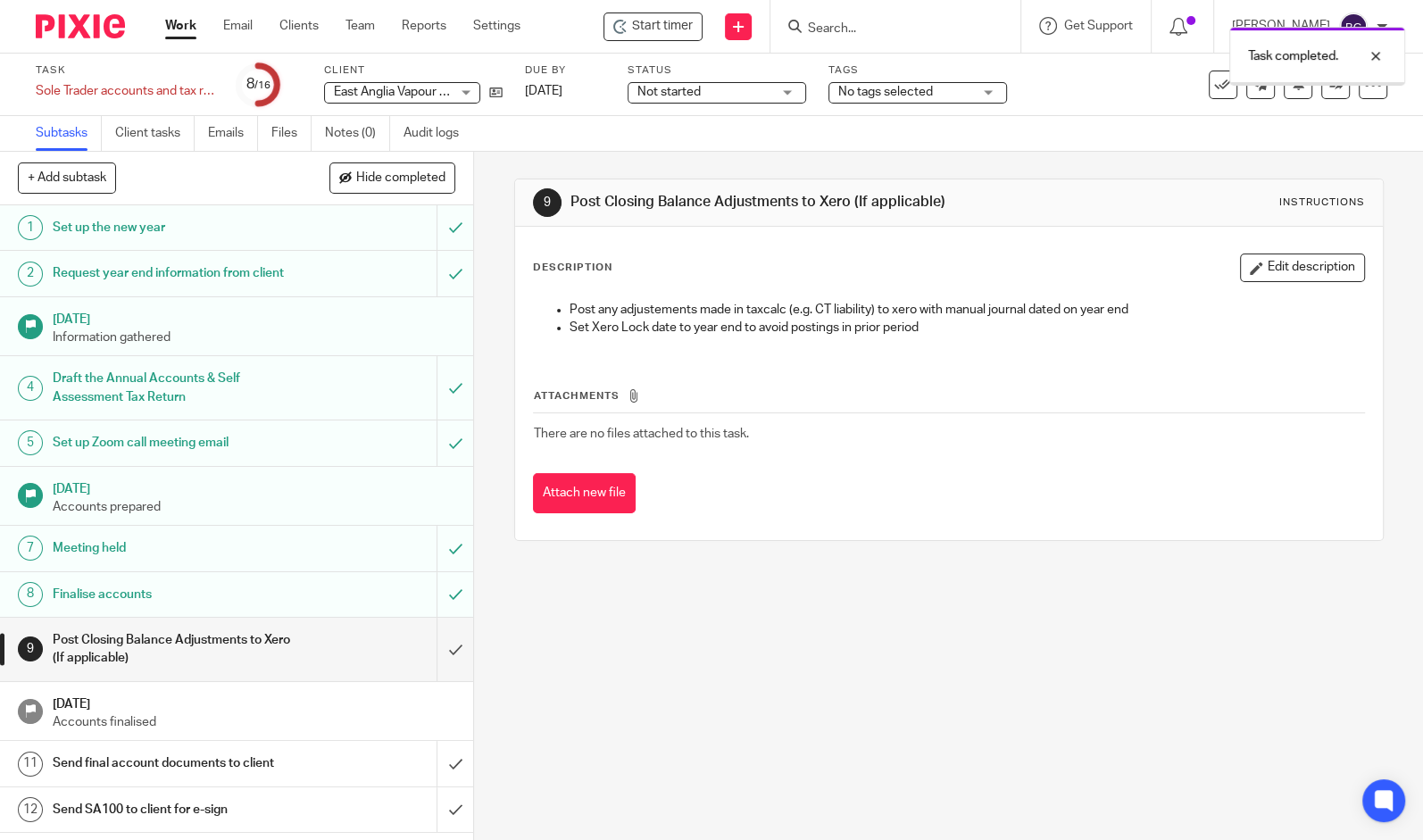
click at [74, 35] on img at bounding box center [80, 26] width 89 height 24
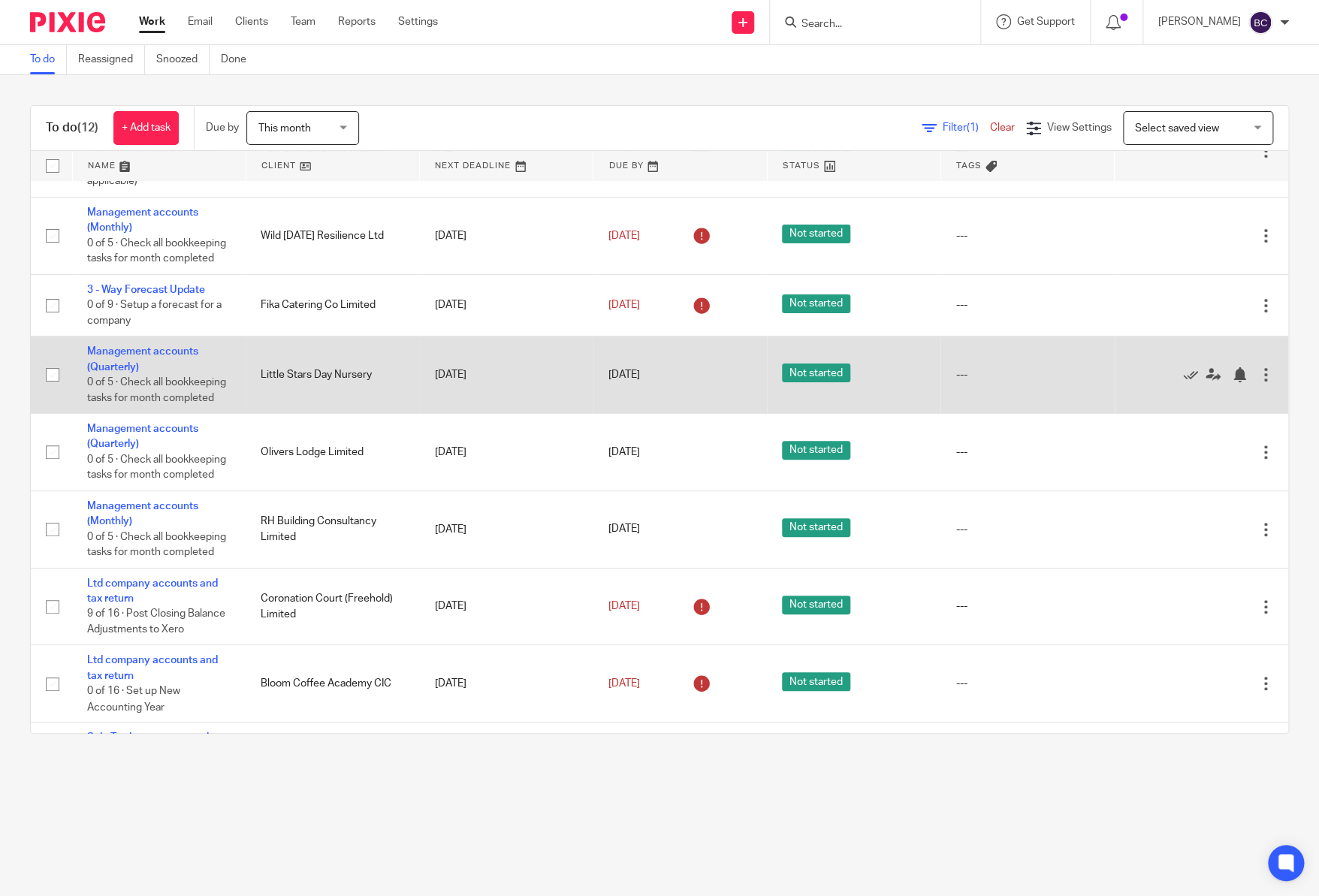
scroll to position [409, 0]
